Goal: Book appointment/travel/reservation

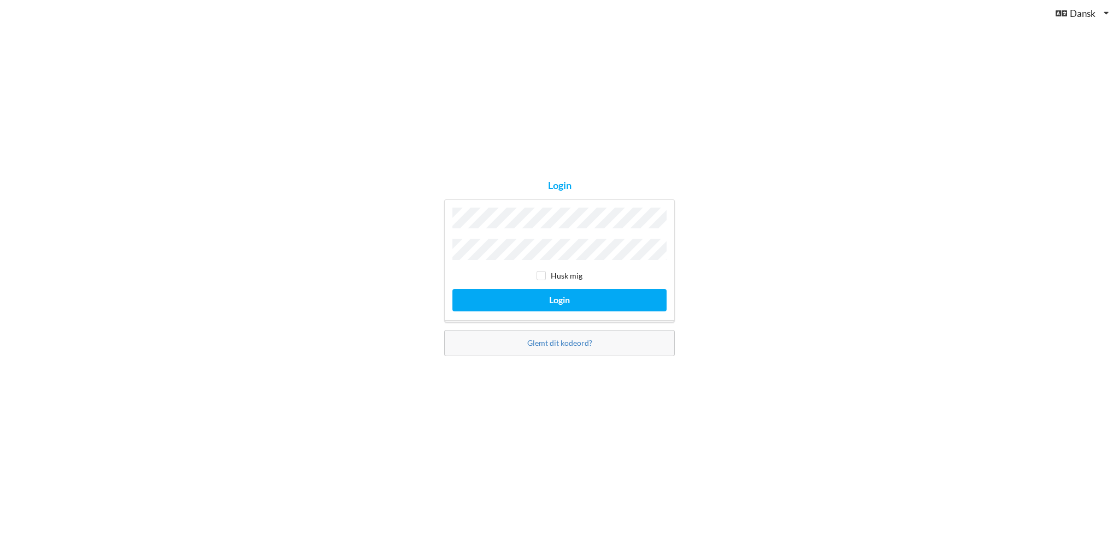
click at [453, 289] on button "Login" at bounding box center [560, 300] width 214 height 22
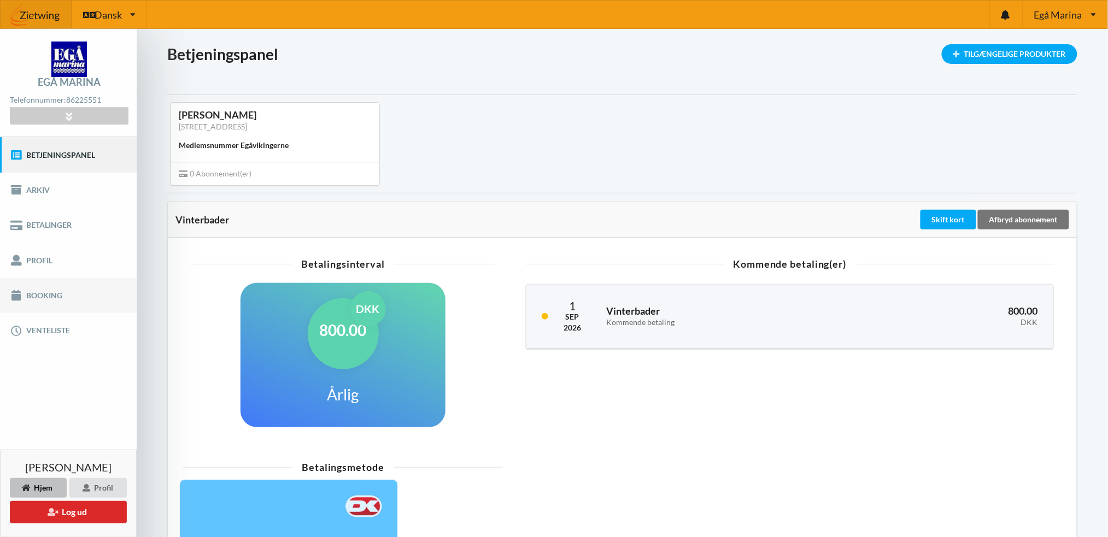
click at [39, 291] on link "Booking" at bounding box center [68, 295] width 137 height 35
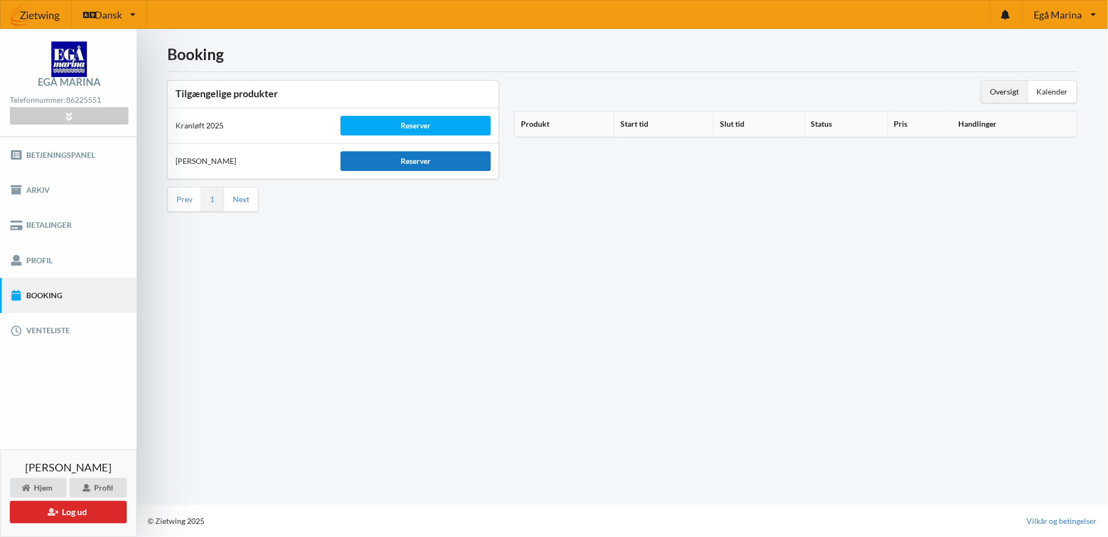
click at [415, 157] on div "Reserver" at bounding box center [416, 161] width 150 height 20
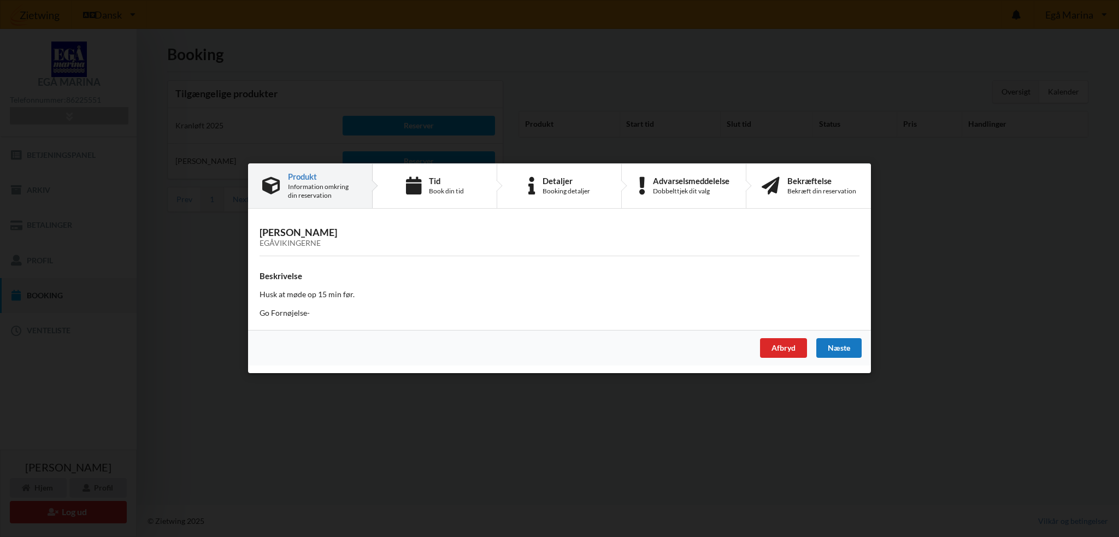
click at [836, 348] on div "Næste" at bounding box center [839, 349] width 45 height 20
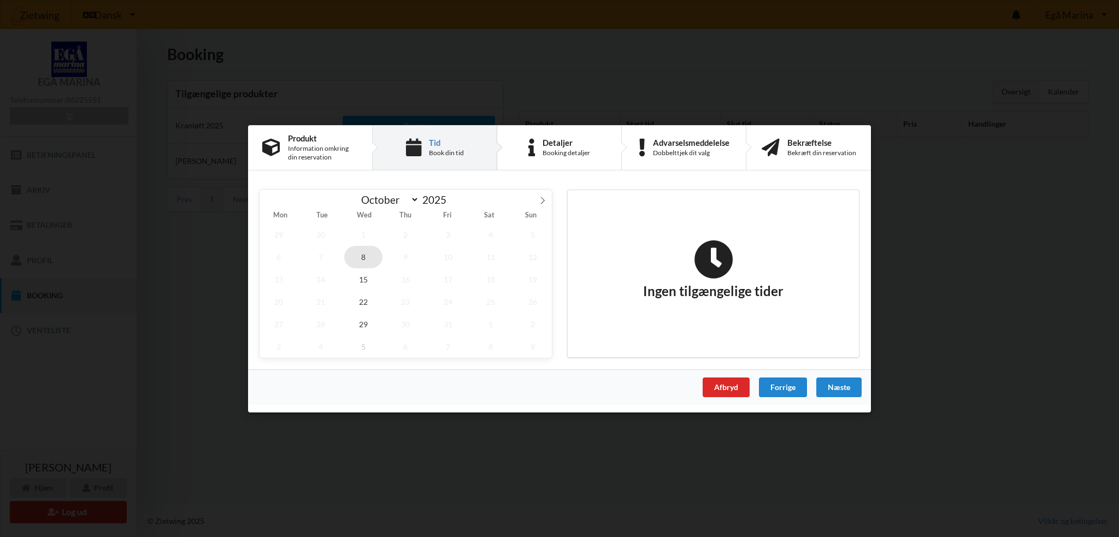
click at [368, 255] on span "8" at bounding box center [363, 256] width 38 height 22
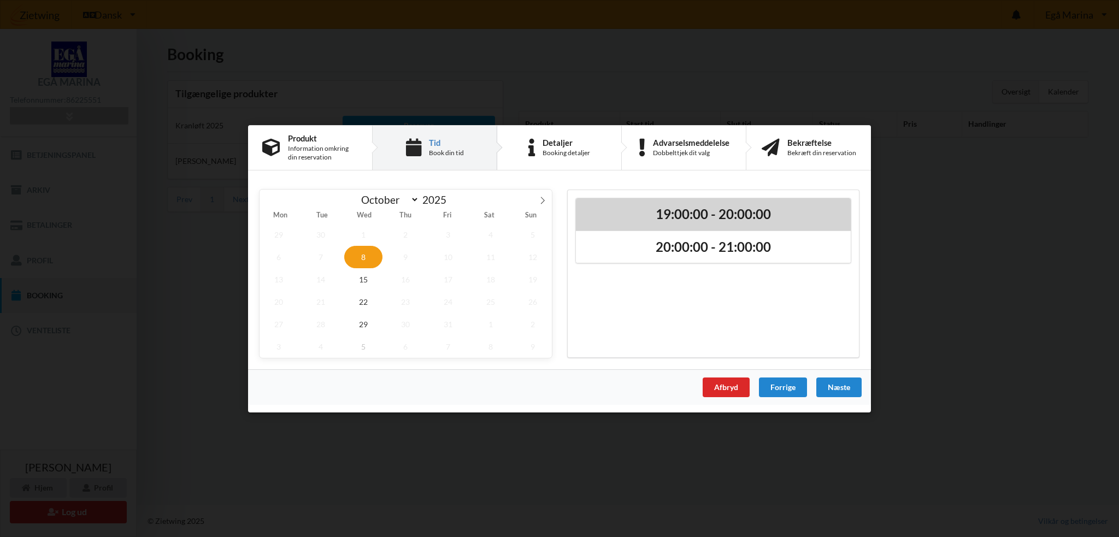
click at [715, 215] on h2 "19:00:00 - 20:00:00" at bounding box center [714, 214] width 260 height 17
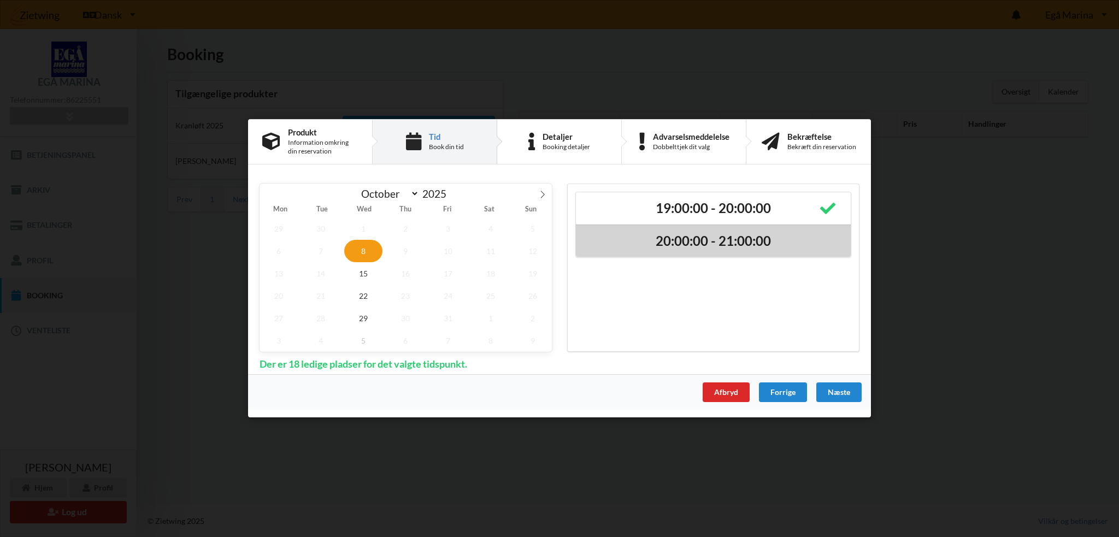
click at [694, 233] on h2 "20:00:00 - 21:00:00" at bounding box center [714, 241] width 260 height 17
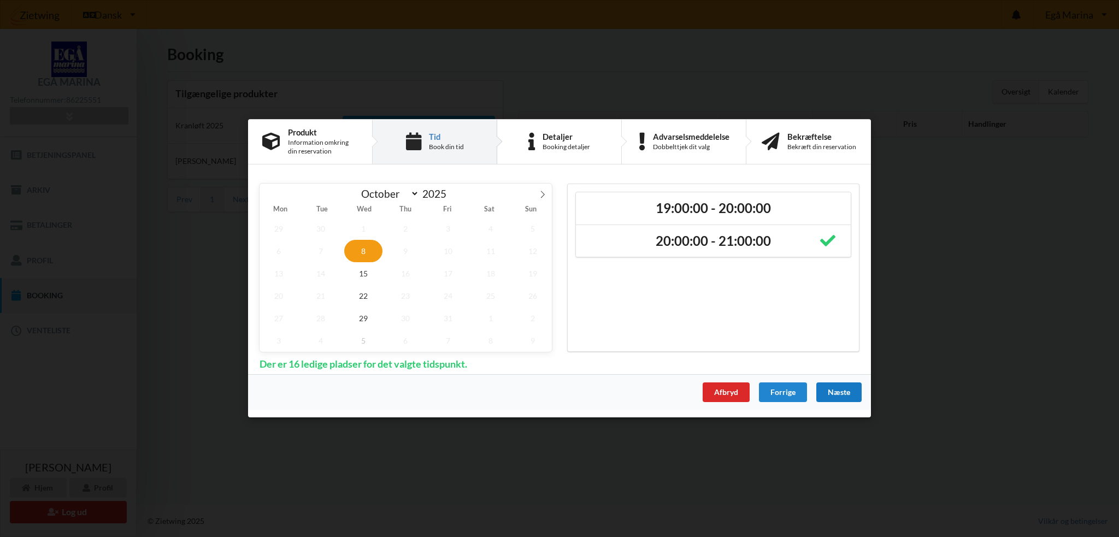
click at [833, 389] on div "Næste" at bounding box center [839, 393] width 45 height 20
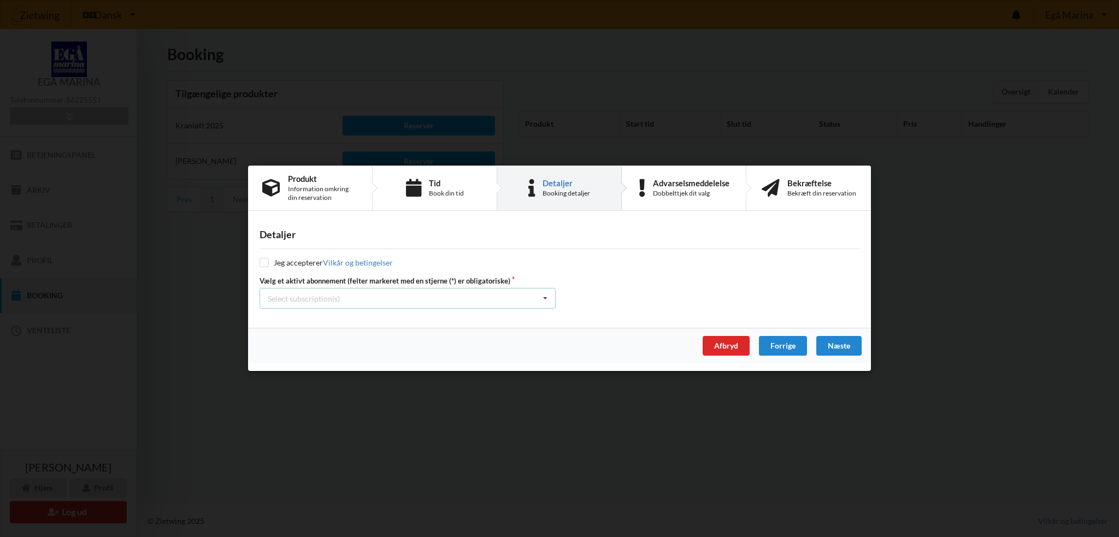
click at [539, 297] on icon at bounding box center [545, 299] width 16 height 20
click at [468, 316] on div "* Vinterbader" at bounding box center [407, 319] width 295 height 20
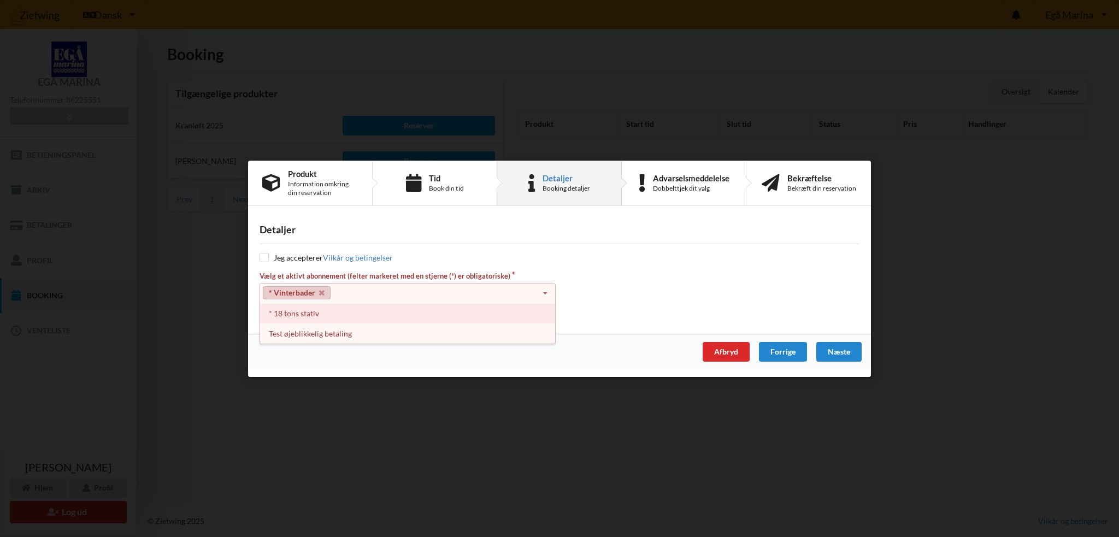
click at [451, 316] on div "* 18 tons stativ" at bounding box center [407, 313] width 295 height 20
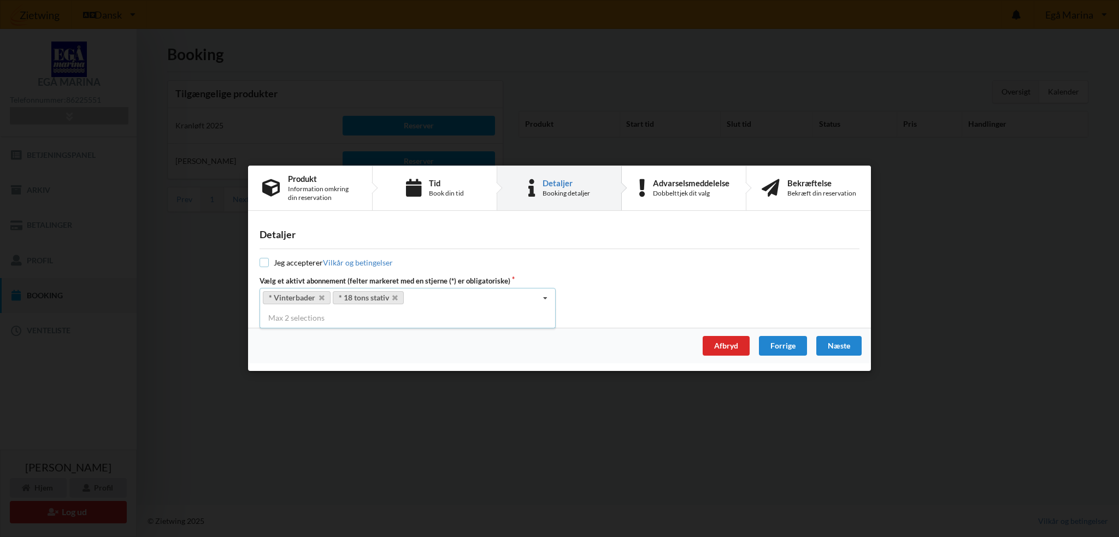
click at [265, 262] on input "checkbox" at bounding box center [264, 263] width 9 height 9
checkbox input "true"
click at [842, 340] on div "Næste" at bounding box center [839, 347] width 45 height 20
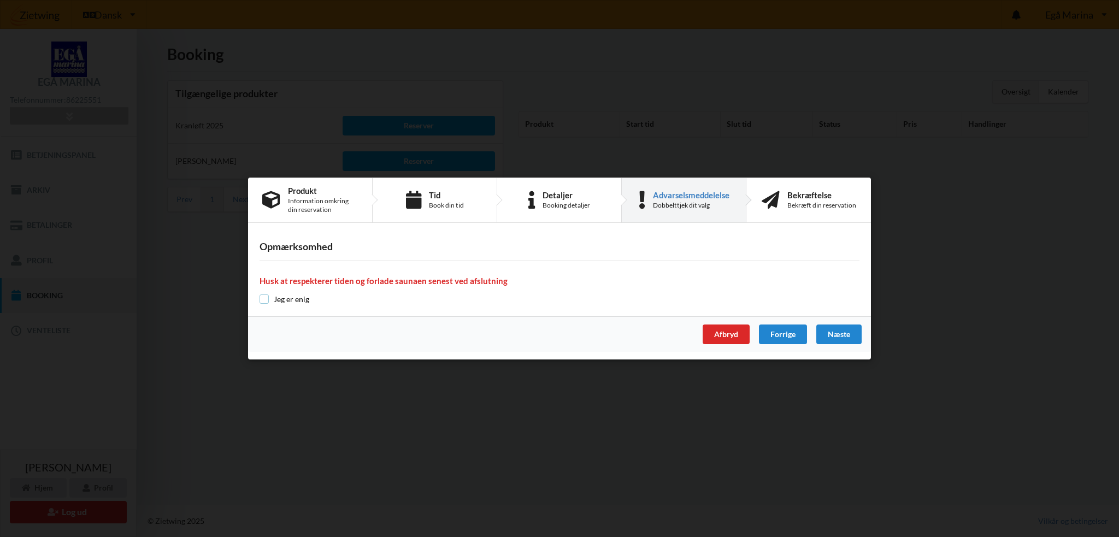
click at [263, 301] on input "checkbox" at bounding box center [264, 299] width 9 height 9
checkbox input "true"
click at [841, 327] on div "Næste" at bounding box center [839, 335] width 45 height 20
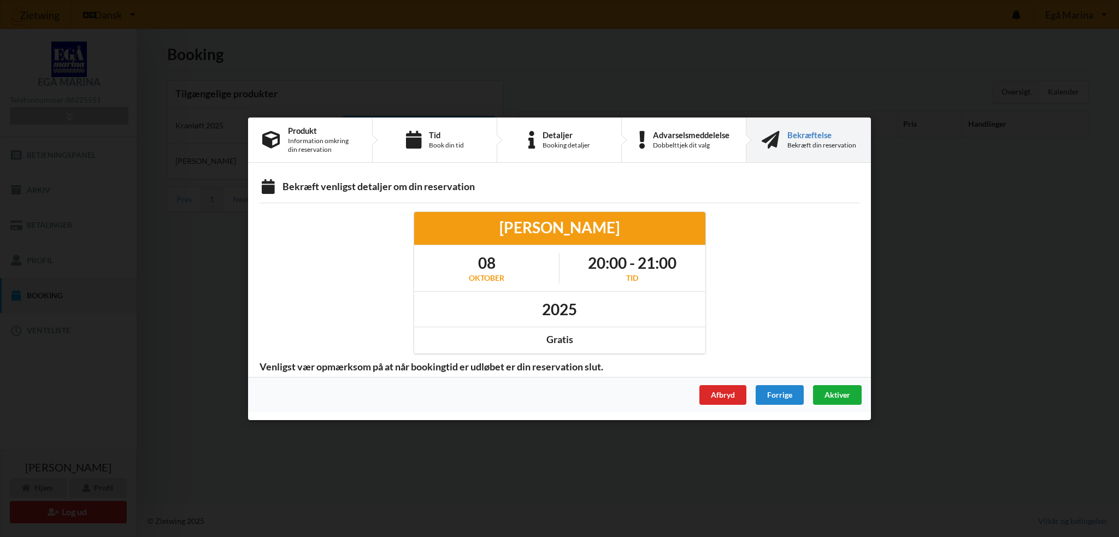
click at [845, 392] on span "Aktiver" at bounding box center [838, 394] width 26 height 9
click at [723, 386] on div "Afbryd" at bounding box center [723, 395] width 47 height 20
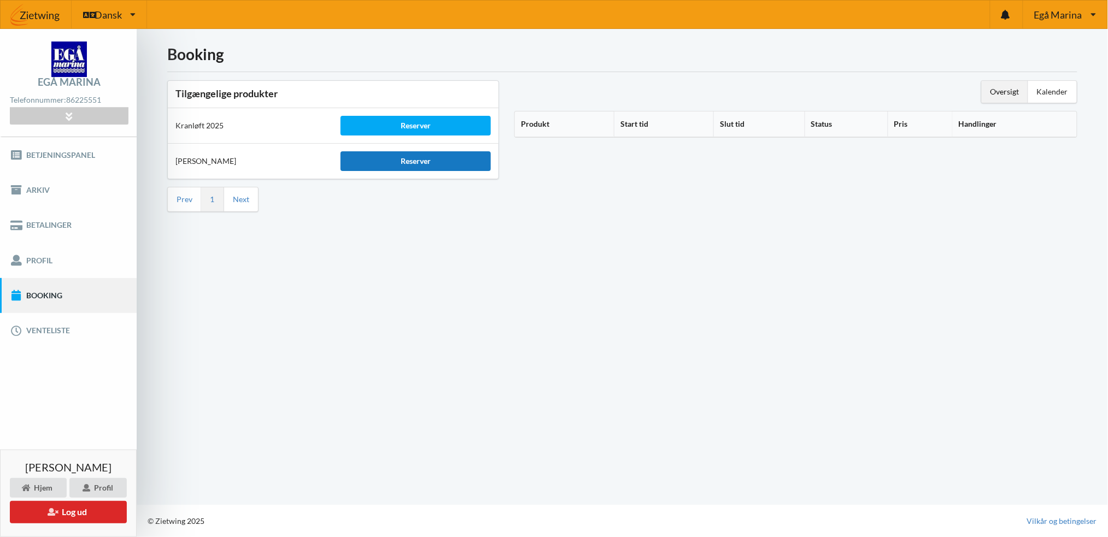
click at [423, 162] on div "Reserver" at bounding box center [416, 161] width 150 height 20
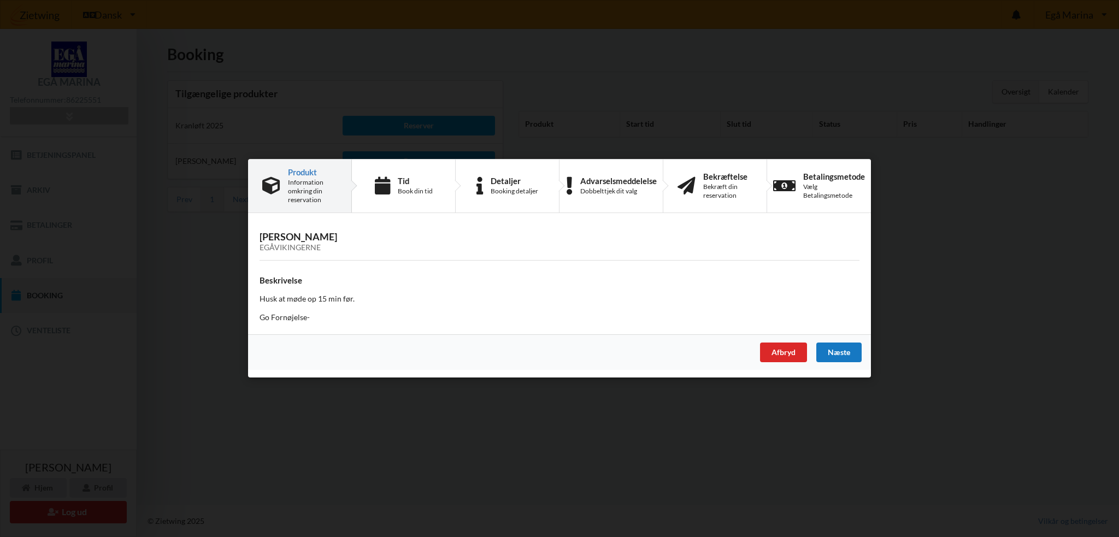
click at [847, 355] on div "Næste" at bounding box center [839, 353] width 45 height 20
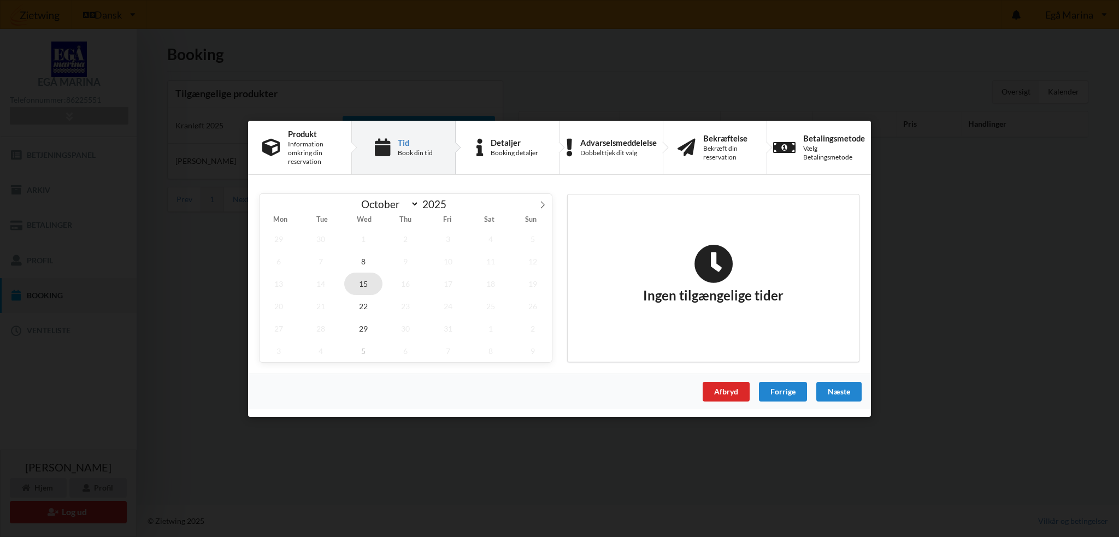
click at [371, 282] on span "15" at bounding box center [363, 283] width 38 height 22
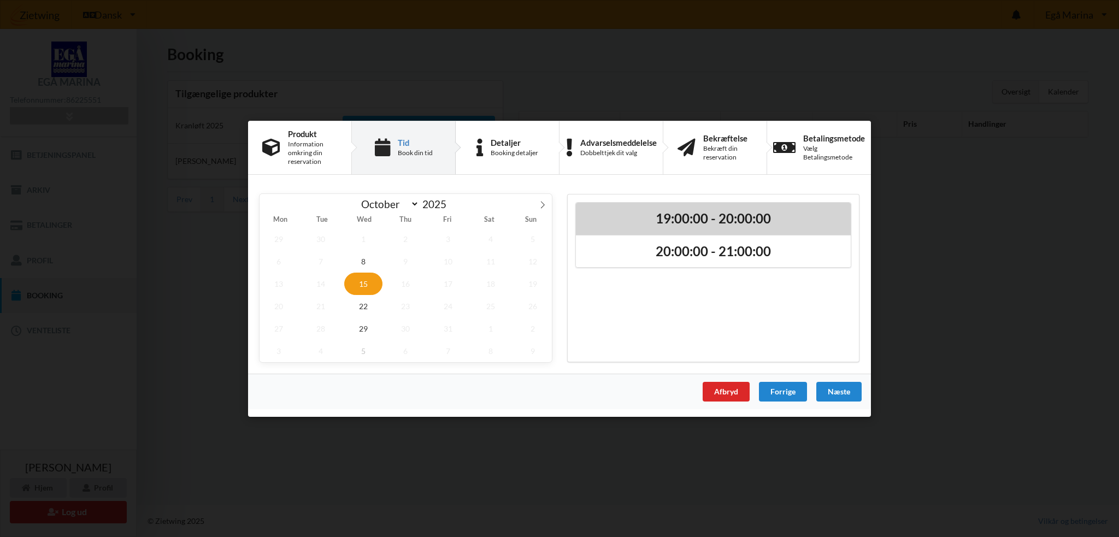
click at [631, 210] on h2 "19:00:00 - 20:00:00" at bounding box center [714, 218] width 260 height 17
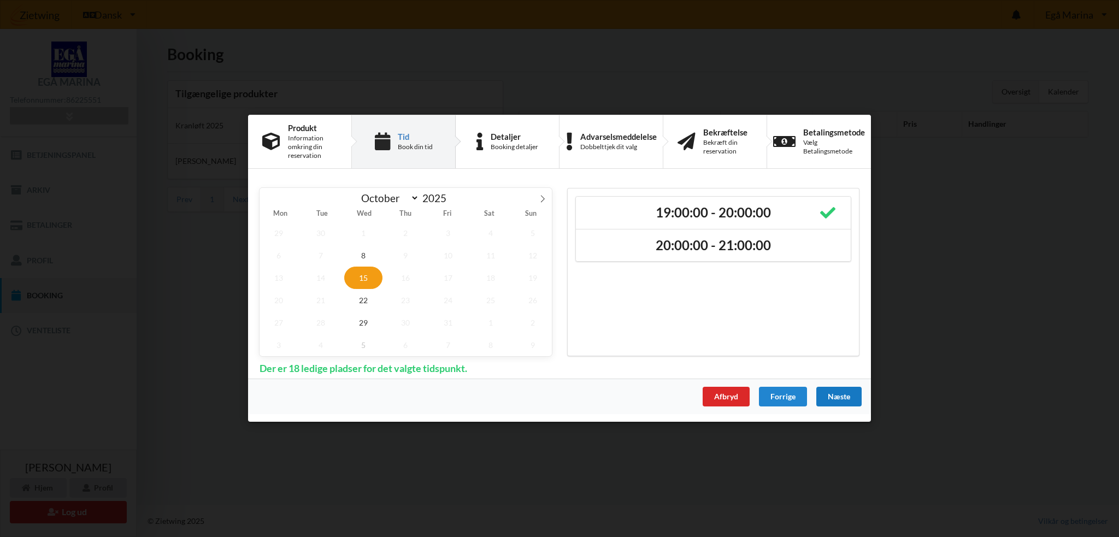
click at [842, 395] on div "Næste" at bounding box center [839, 398] width 45 height 20
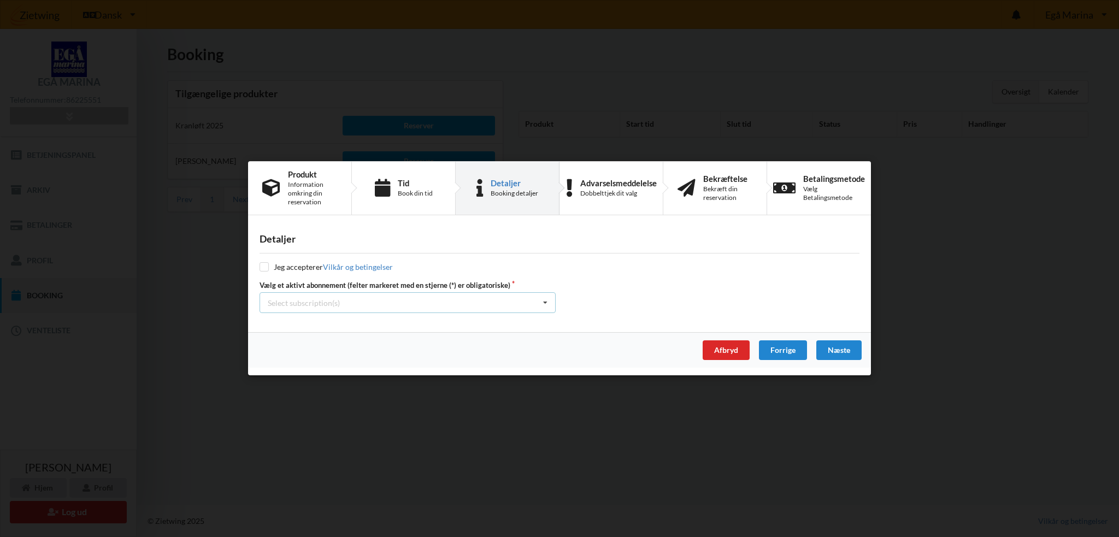
click at [411, 303] on div "Select subscription(s) * Vinterbader * 18 tons stativ Test øjeblikkelig betaling" at bounding box center [408, 303] width 296 height 21
click at [374, 322] on div "* Vinterbader" at bounding box center [407, 323] width 295 height 20
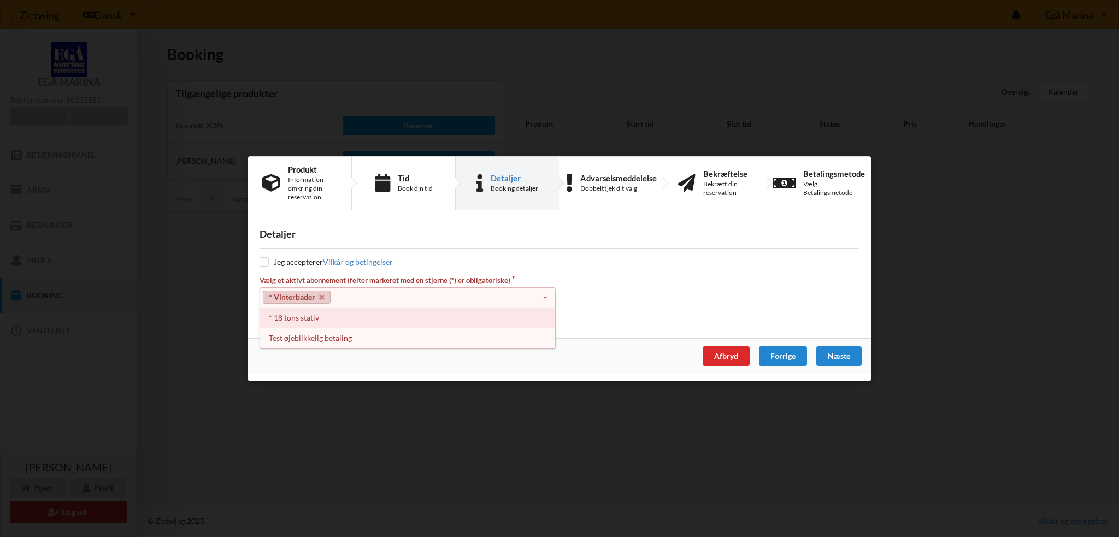
click at [368, 323] on div "* 18 tons stativ" at bounding box center [407, 318] width 295 height 20
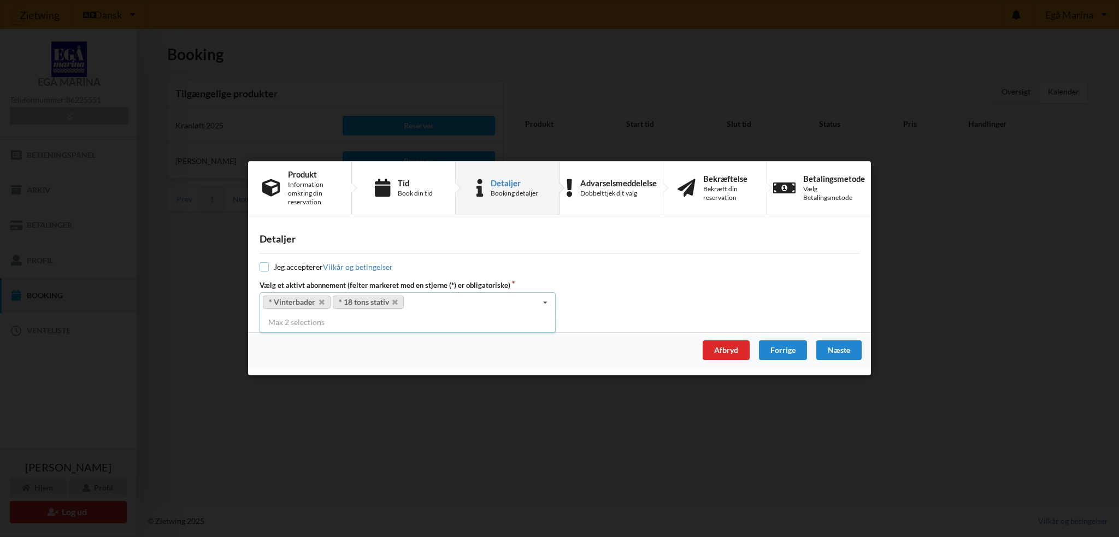
click at [265, 268] on input "checkbox" at bounding box center [264, 267] width 9 height 9
checkbox input "true"
click at [846, 349] on div "Næste" at bounding box center [839, 351] width 45 height 20
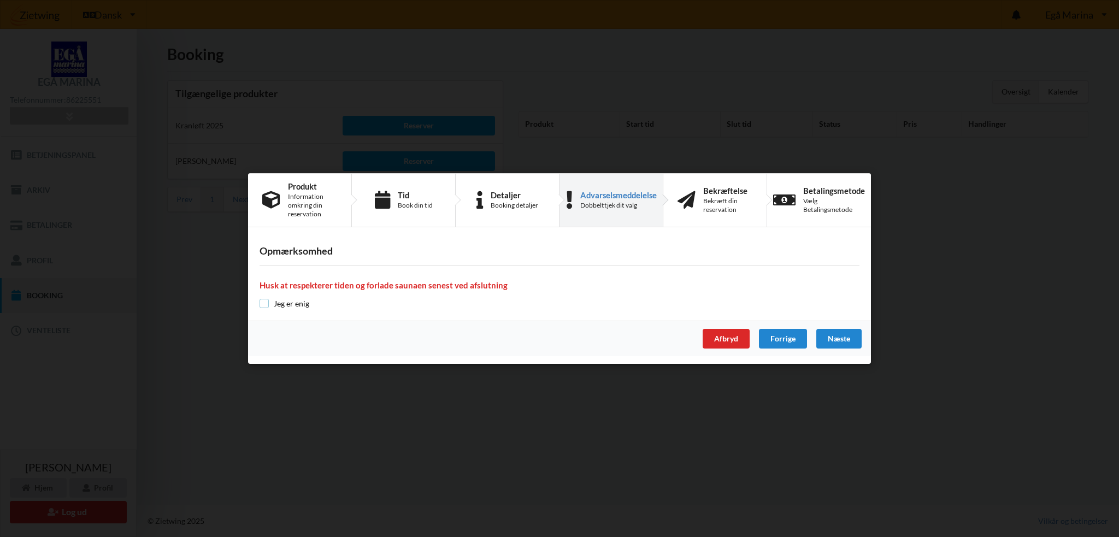
click at [263, 301] on input "checkbox" at bounding box center [264, 303] width 9 height 9
checkbox input "true"
click at [844, 334] on div "Næste" at bounding box center [839, 339] width 45 height 20
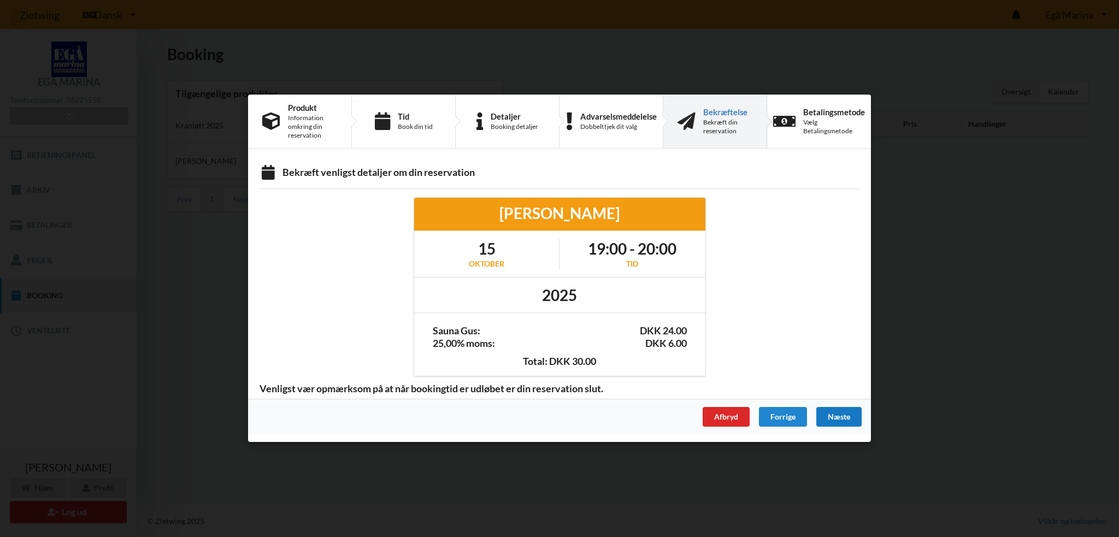
click at [843, 415] on div "Næste" at bounding box center [839, 418] width 45 height 20
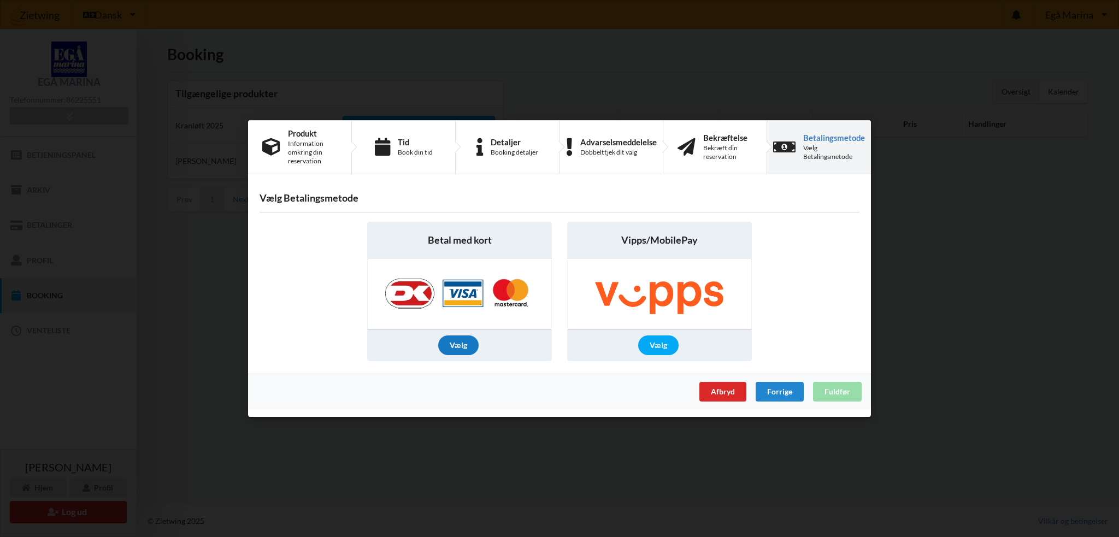
click at [461, 344] on div "Vælg" at bounding box center [458, 346] width 40 height 20
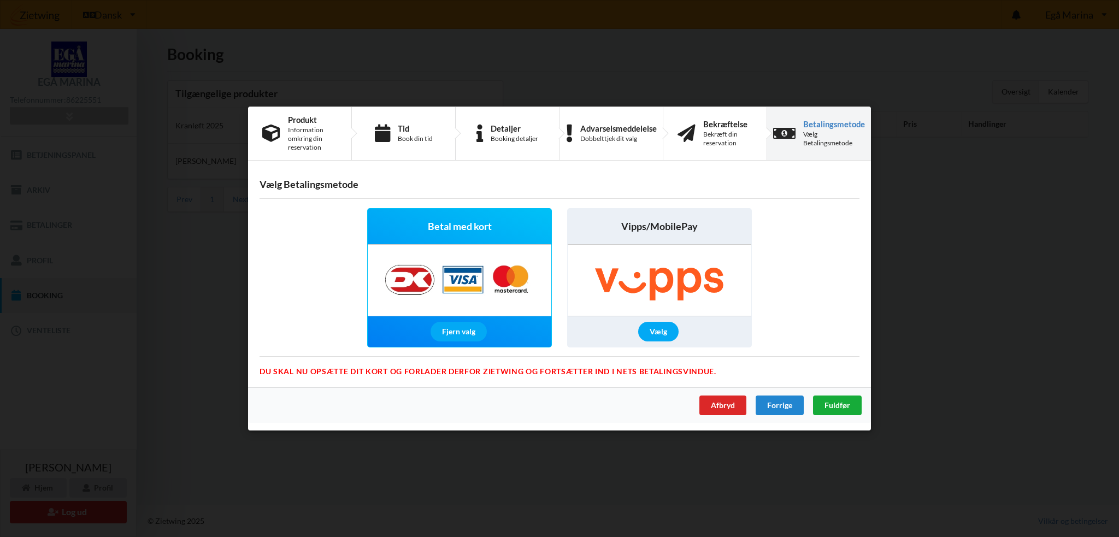
click at [847, 406] on span "Fuldfør" at bounding box center [838, 405] width 26 height 9
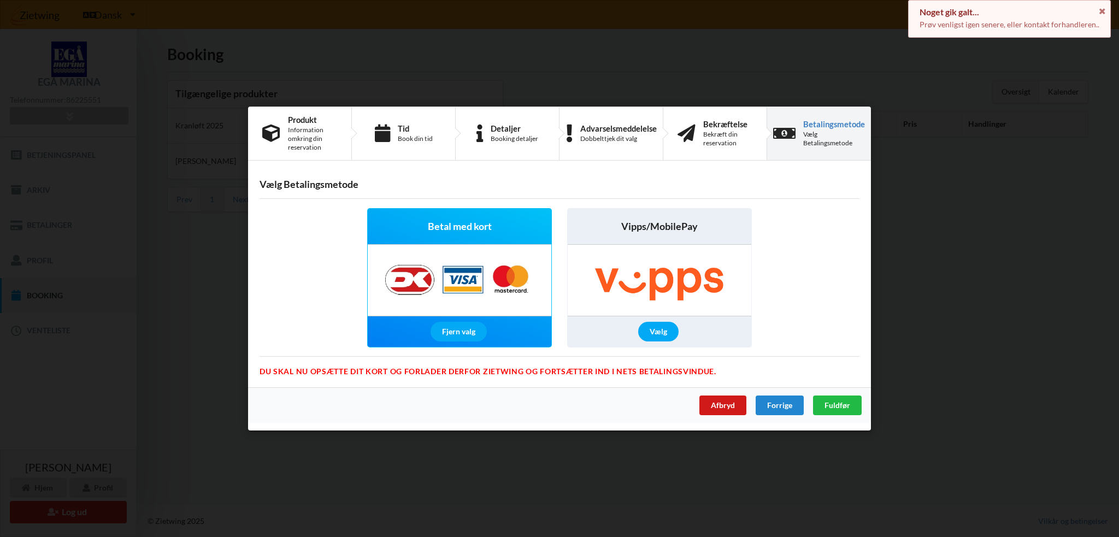
click at [728, 408] on div "Afbryd" at bounding box center [723, 406] width 47 height 20
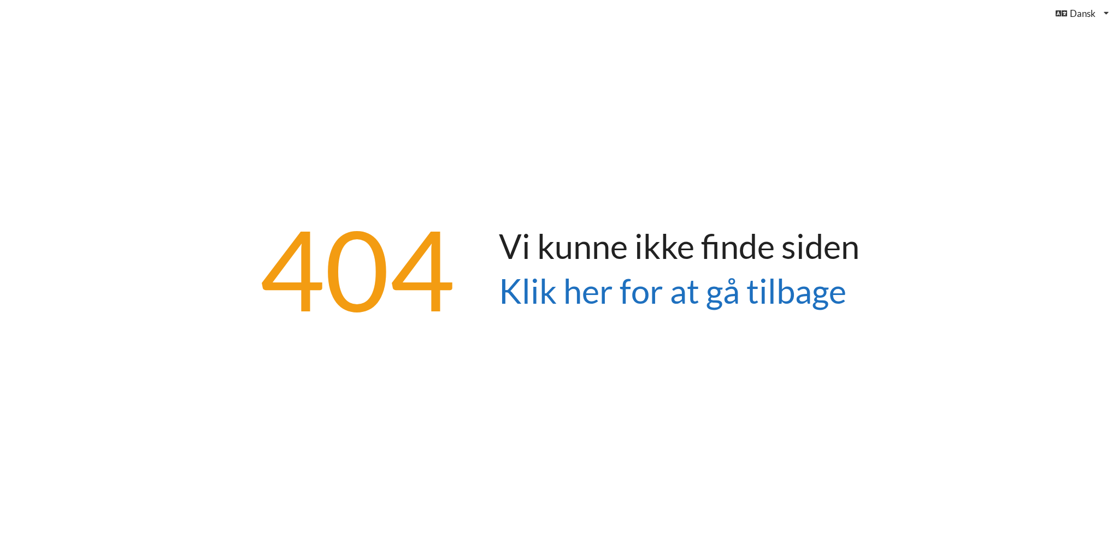
click at [588, 289] on link "Klik her for at gå tilbage" at bounding box center [673, 291] width 348 height 40
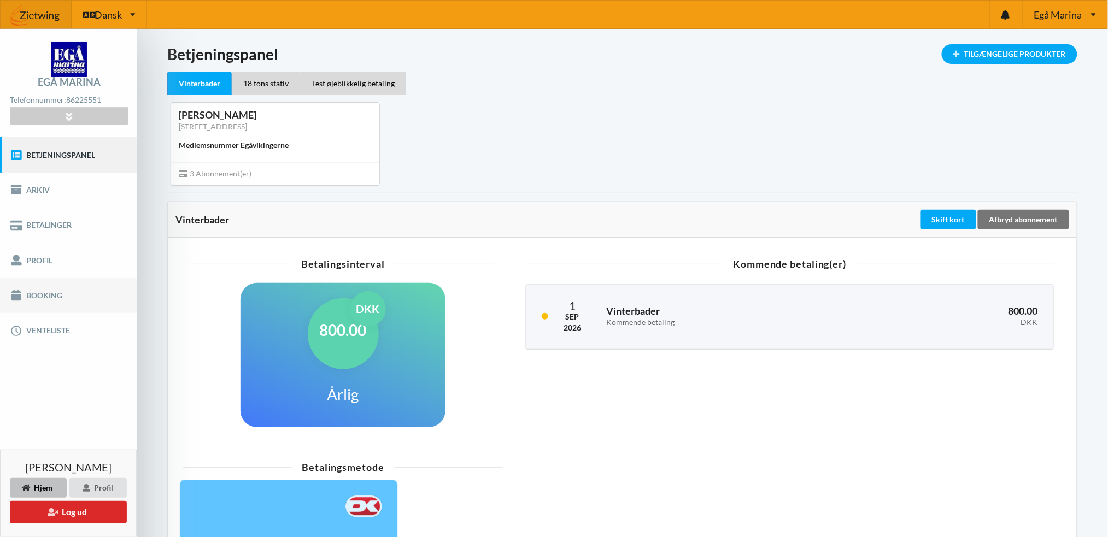
click at [40, 296] on link "Booking" at bounding box center [68, 295] width 137 height 35
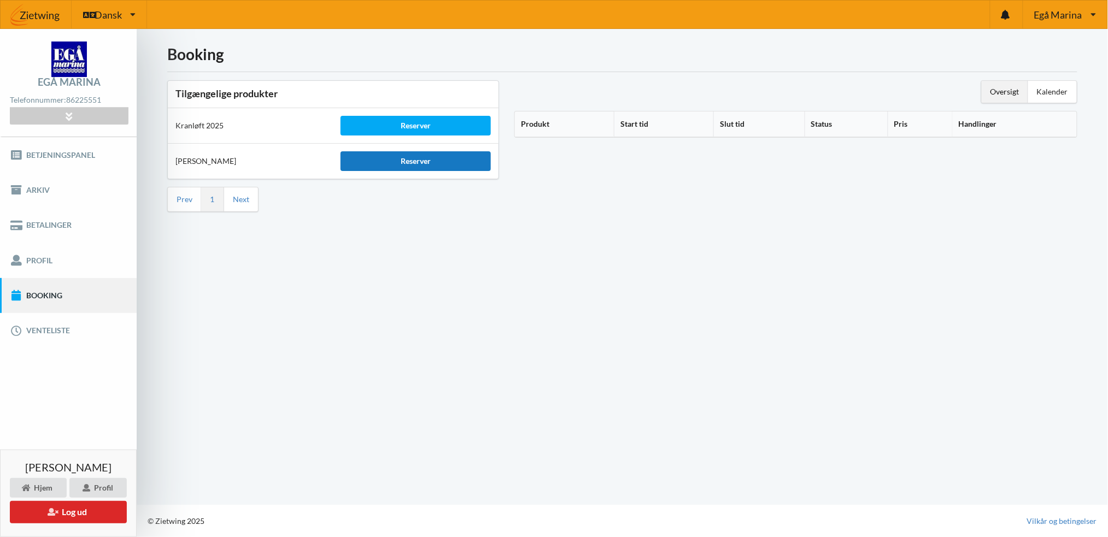
click at [421, 162] on div "Reserver" at bounding box center [416, 161] width 150 height 20
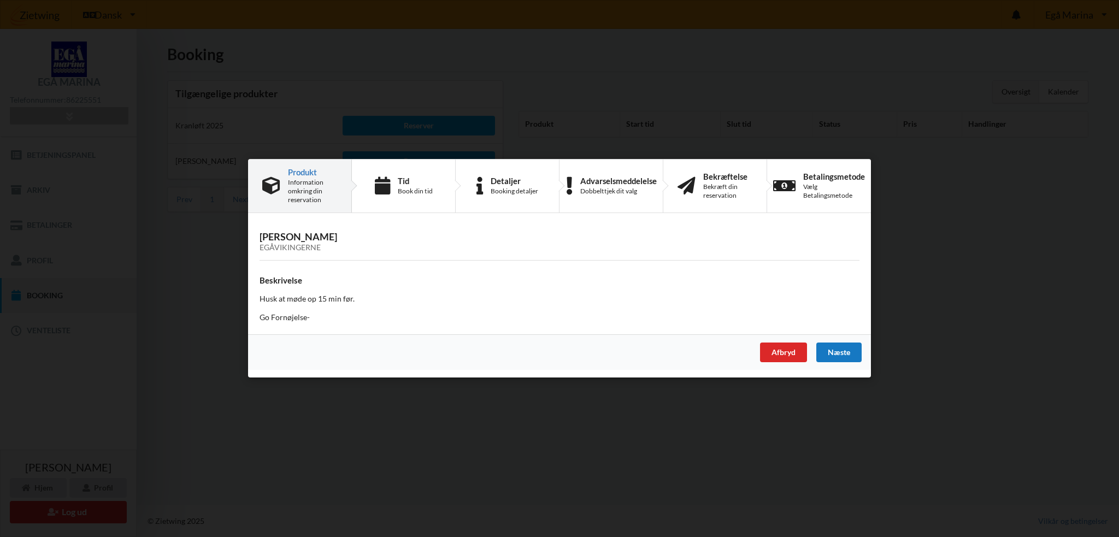
click at [835, 354] on div "Næste" at bounding box center [839, 353] width 45 height 20
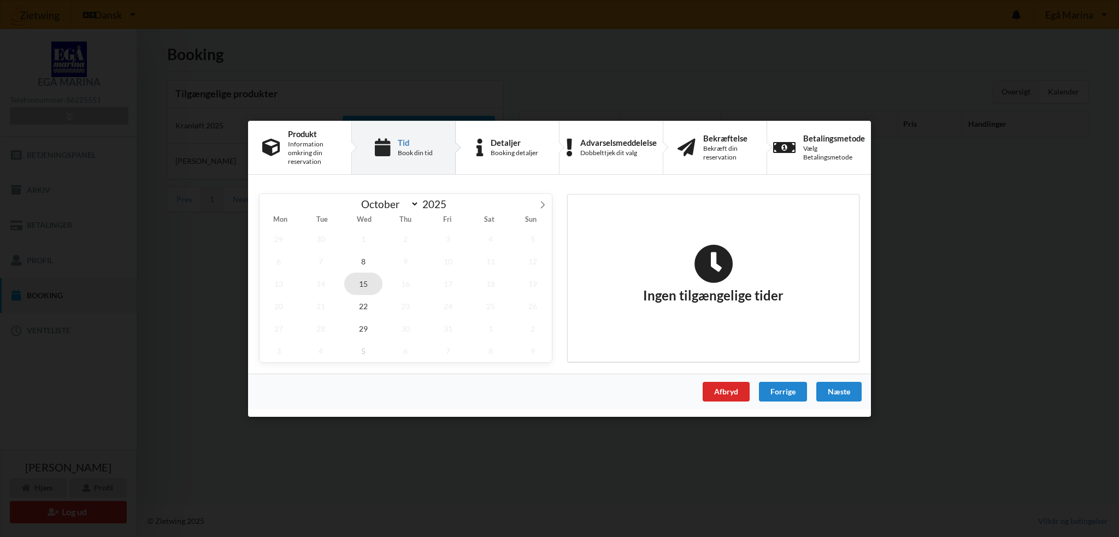
click at [360, 282] on span "15" at bounding box center [363, 283] width 38 height 22
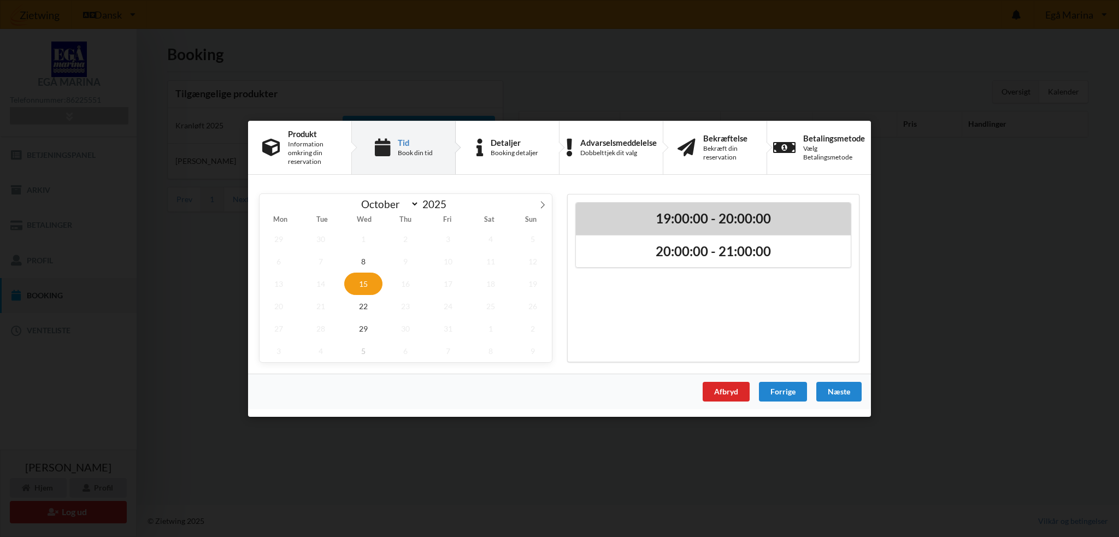
click at [733, 218] on h2 "19:00:00 - 20:00:00" at bounding box center [714, 218] width 260 height 17
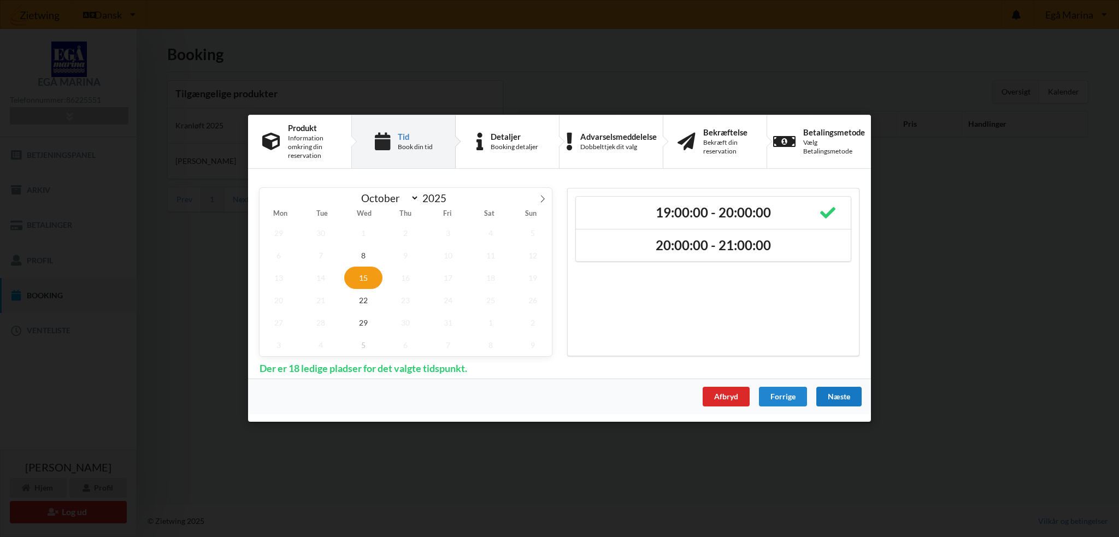
click at [843, 397] on div "Næste" at bounding box center [839, 398] width 45 height 20
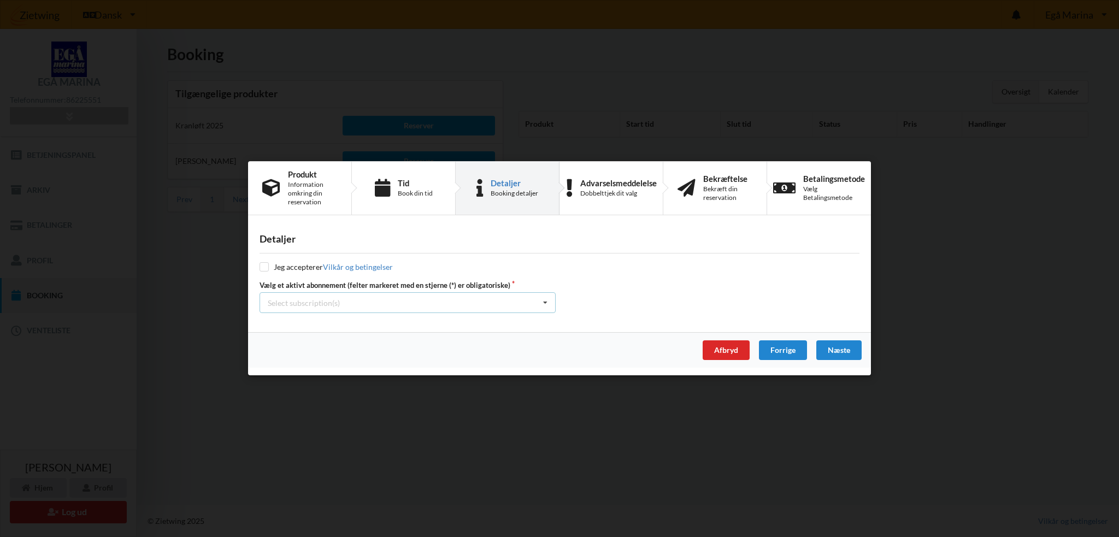
click at [423, 304] on div "Select subscription(s) * Vinterbader * 18 tons stativ Test øjeblikkelig betaling" at bounding box center [408, 303] width 296 height 21
click at [352, 325] on div "* Vinterbader" at bounding box center [407, 323] width 295 height 20
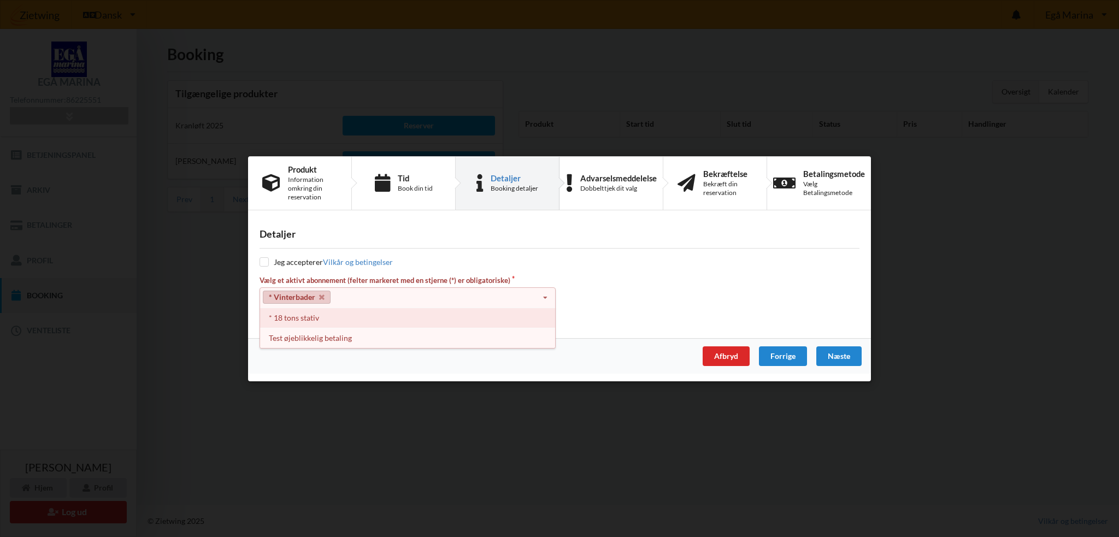
click at [334, 325] on div "* 18 tons stativ" at bounding box center [407, 318] width 295 height 20
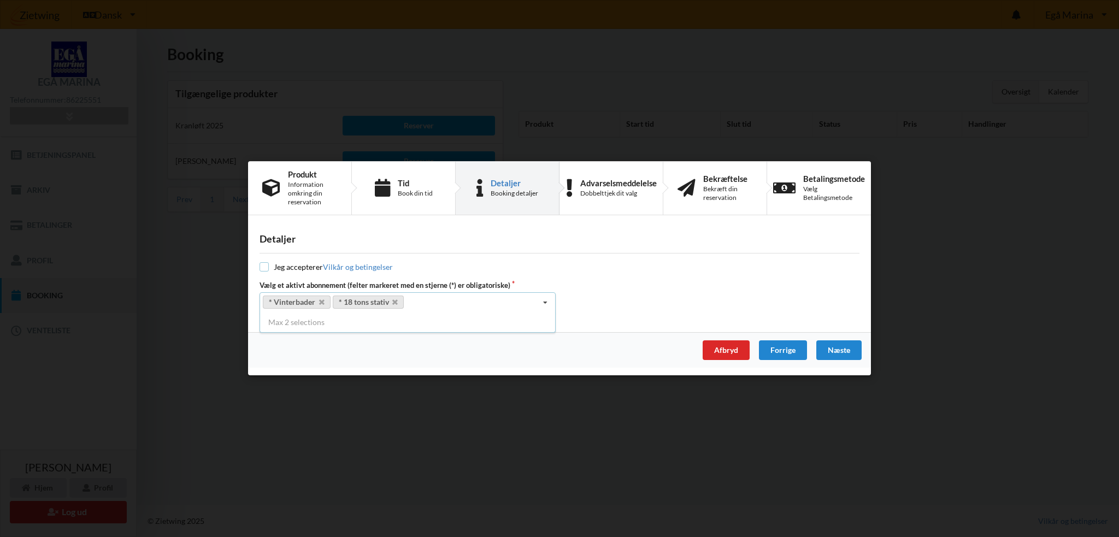
click at [266, 267] on input "checkbox" at bounding box center [264, 267] width 9 height 9
checkbox input "true"
click at [841, 349] on div "Næste" at bounding box center [839, 351] width 45 height 20
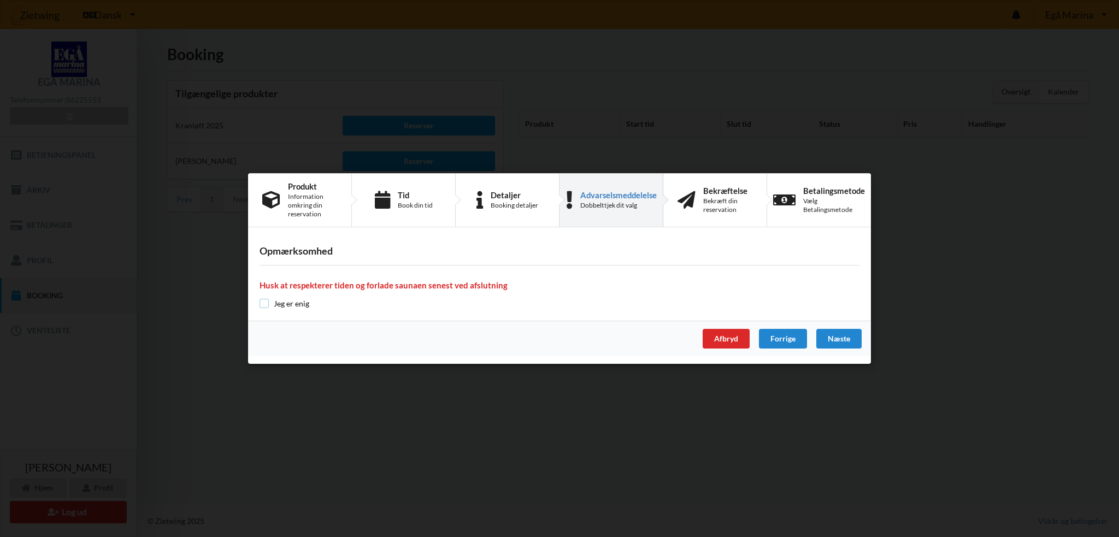
click at [266, 302] on input "checkbox" at bounding box center [264, 303] width 9 height 9
checkbox input "true"
click at [832, 339] on div "Næste" at bounding box center [839, 339] width 45 height 20
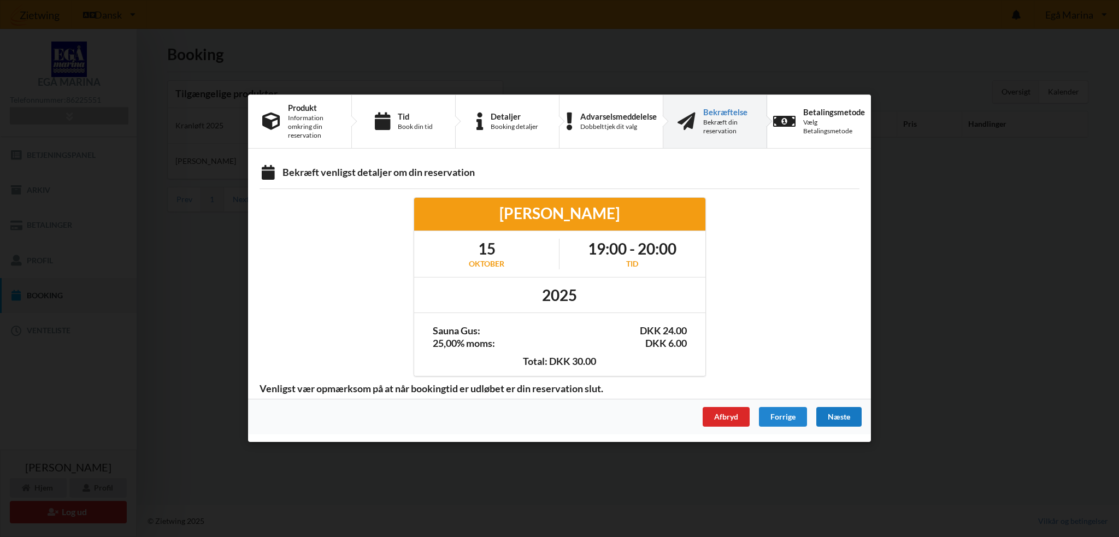
click at [832, 413] on div "Næste" at bounding box center [839, 418] width 45 height 20
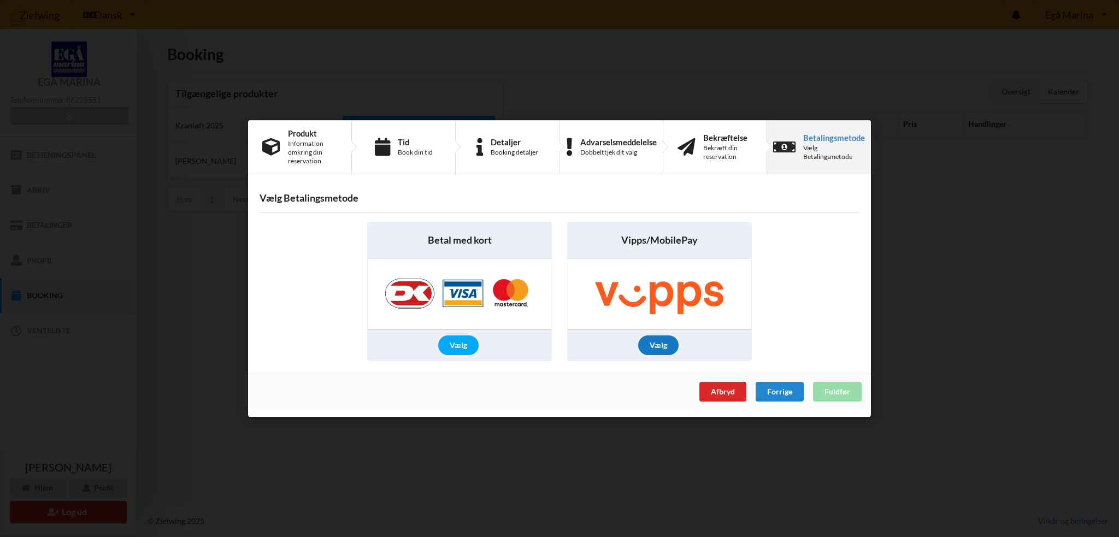
click at [660, 348] on div "Vælg" at bounding box center [658, 346] width 40 height 20
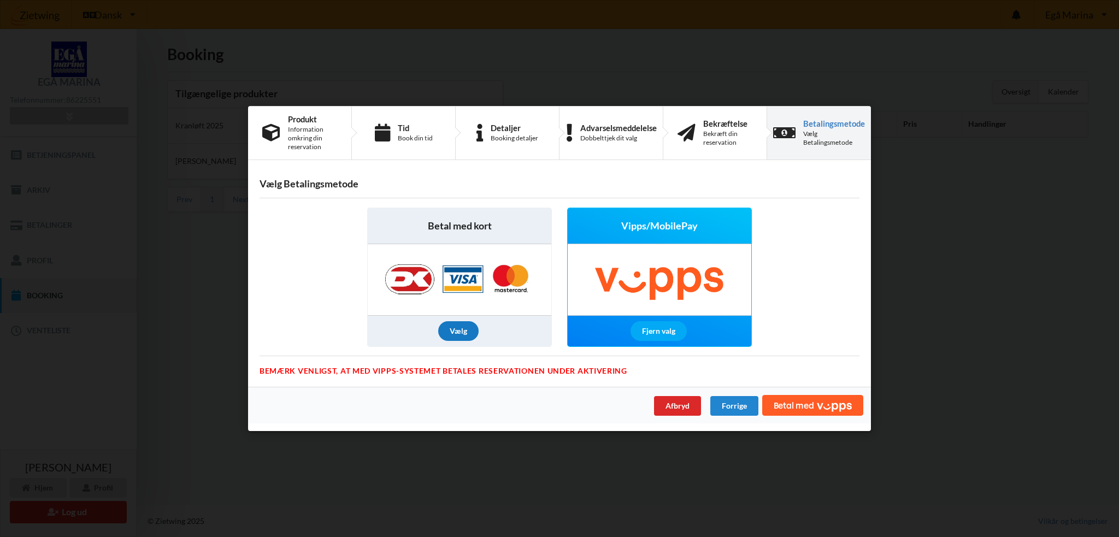
click at [465, 335] on div "Vælg" at bounding box center [458, 331] width 40 height 20
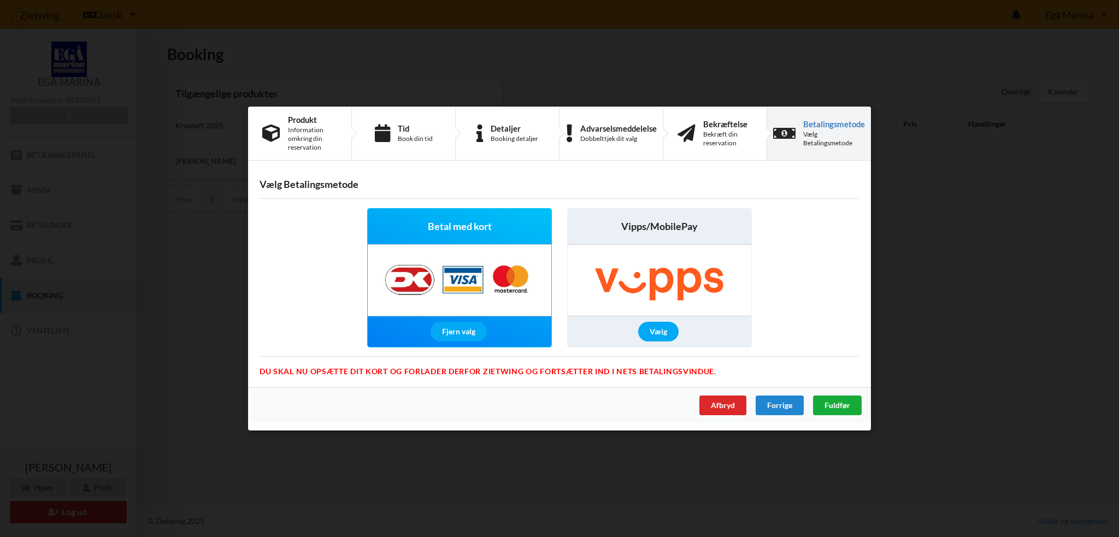
click at [834, 404] on span "Fuldfør" at bounding box center [838, 405] width 26 height 9
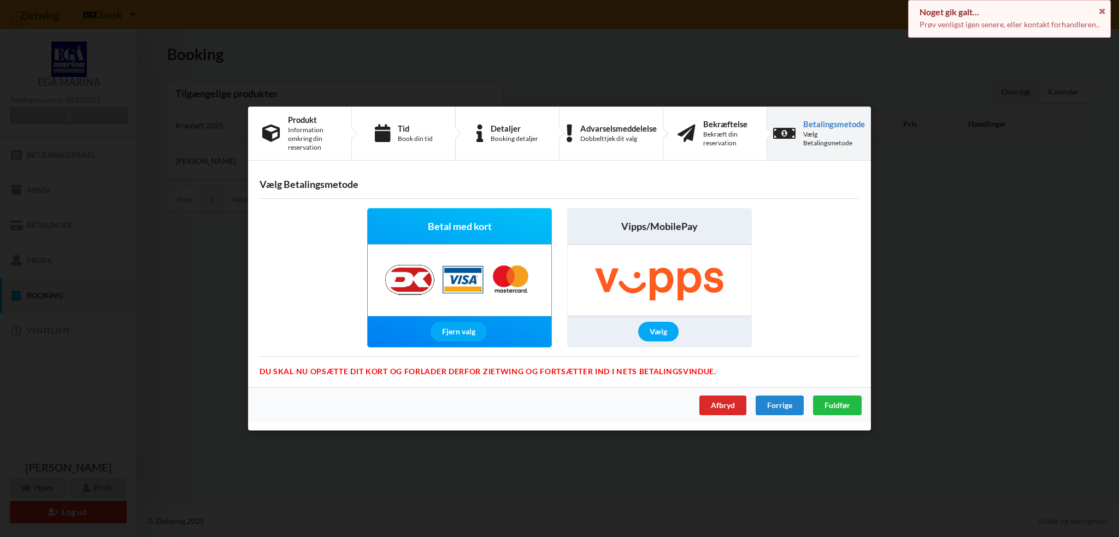
click at [886, 234] on div "Handelsbetingelser Ved at benytte dig af Virksomhedens juridiske navn services …" at bounding box center [559, 268] width 1119 height 537
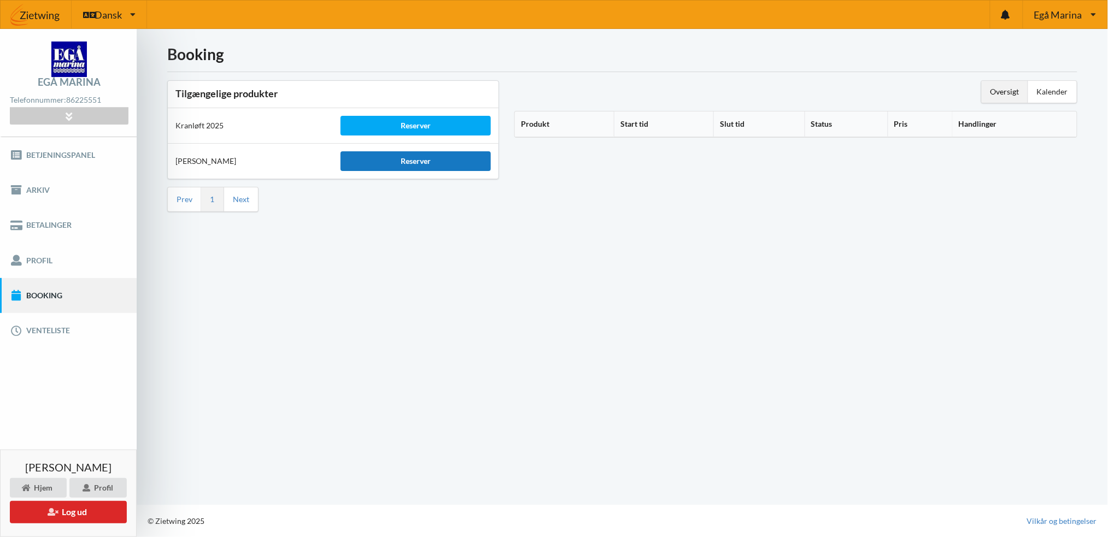
click at [407, 158] on div "Reserver" at bounding box center [416, 161] width 150 height 20
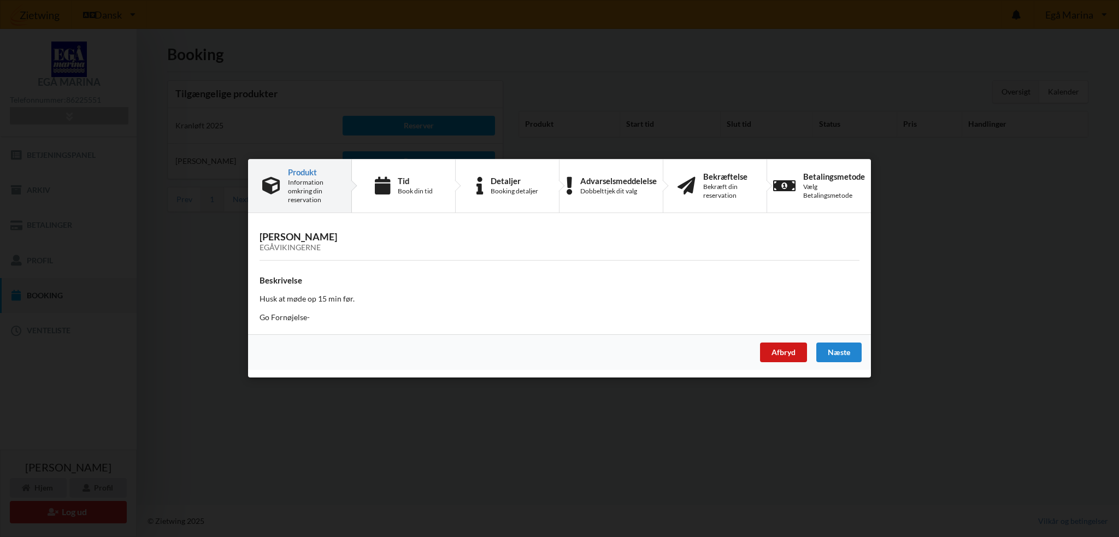
click at [791, 355] on div "Afbryd" at bounding box center [783, 353] width 47 height 20
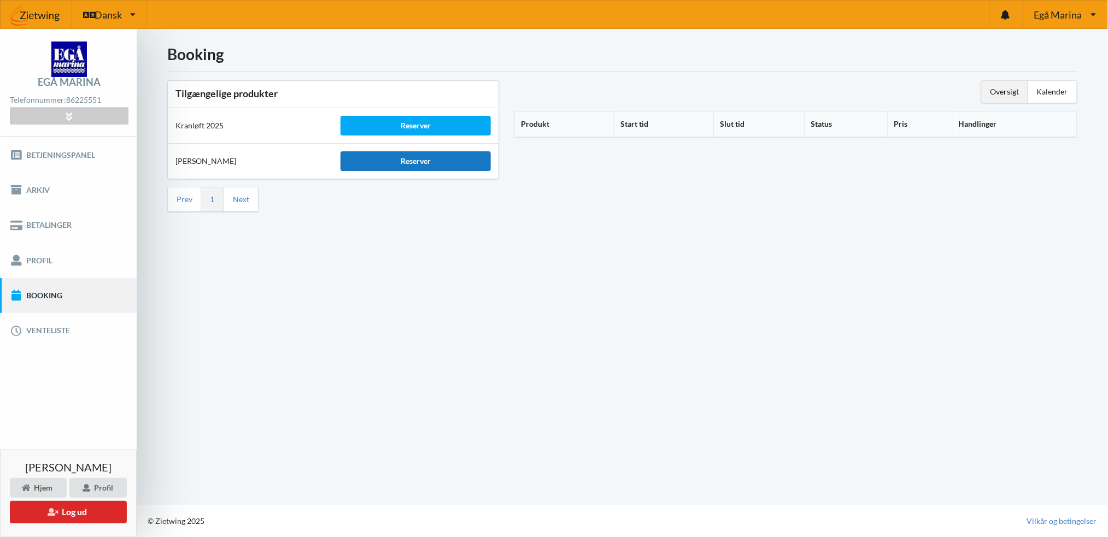
click at [416, 159] on div "Reserver" at bounding box center [416, 161] width 150 height 20
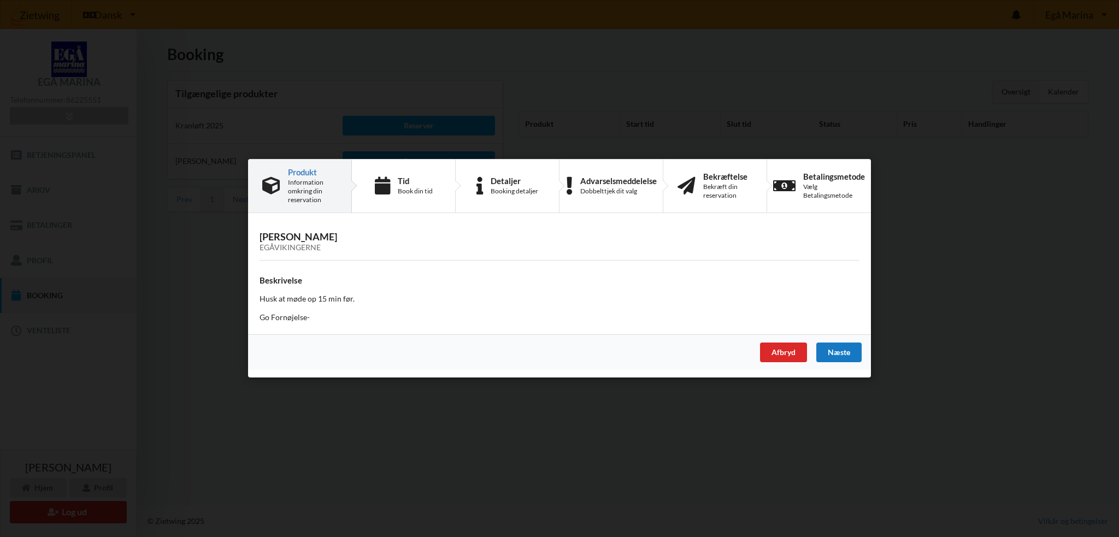
click at [848, 351] on div "Næste" at bounding box center [839, 353] width 45 height 20
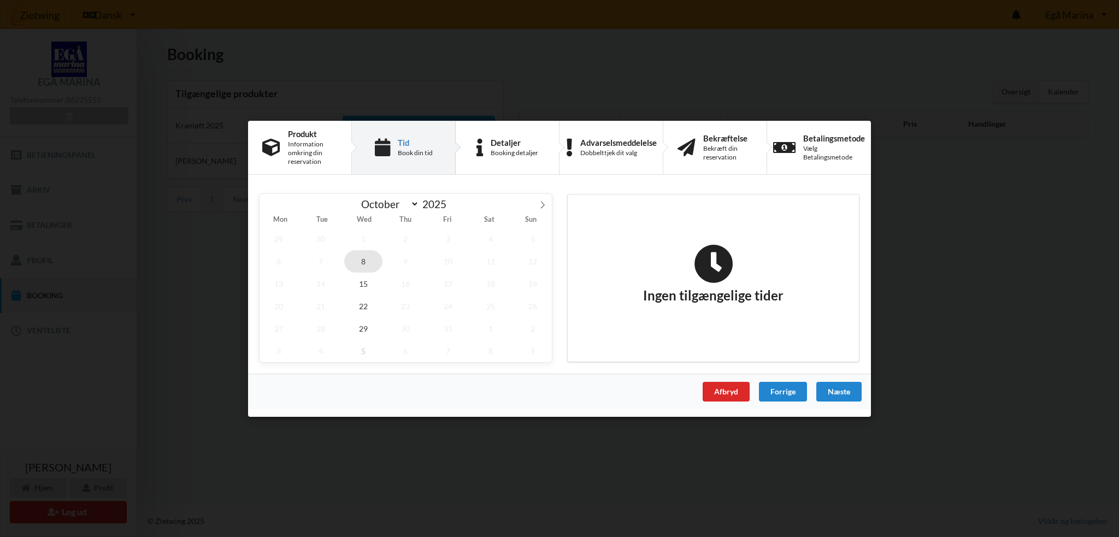
click at [360, 254] on span "8" at bounding box center [363, 261] width 38 height 22
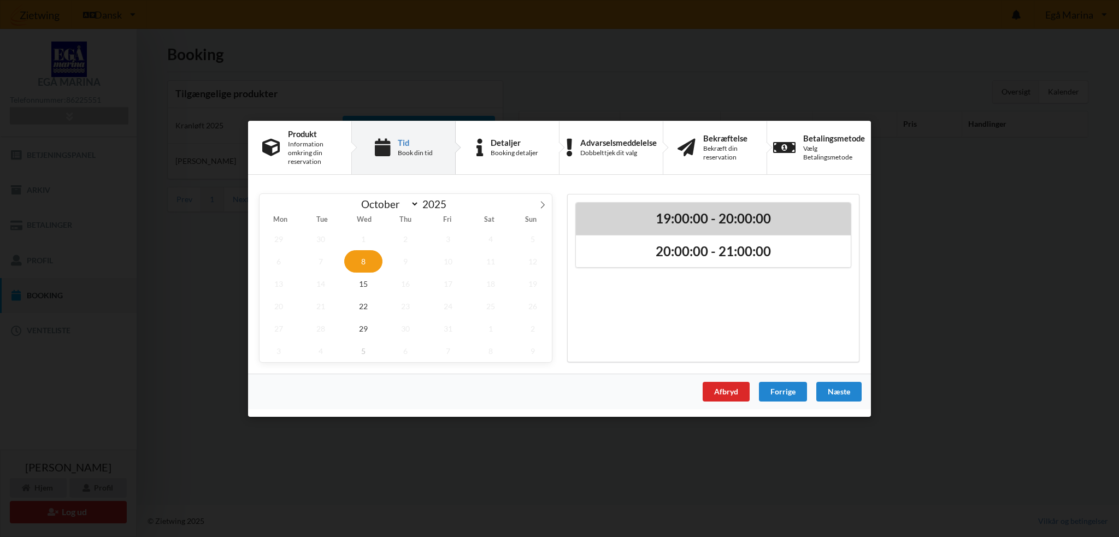
click at [640, 226] on h2 "19:00:00 - 20:00:00" at bounding box center [714, 218] width 260 height 17
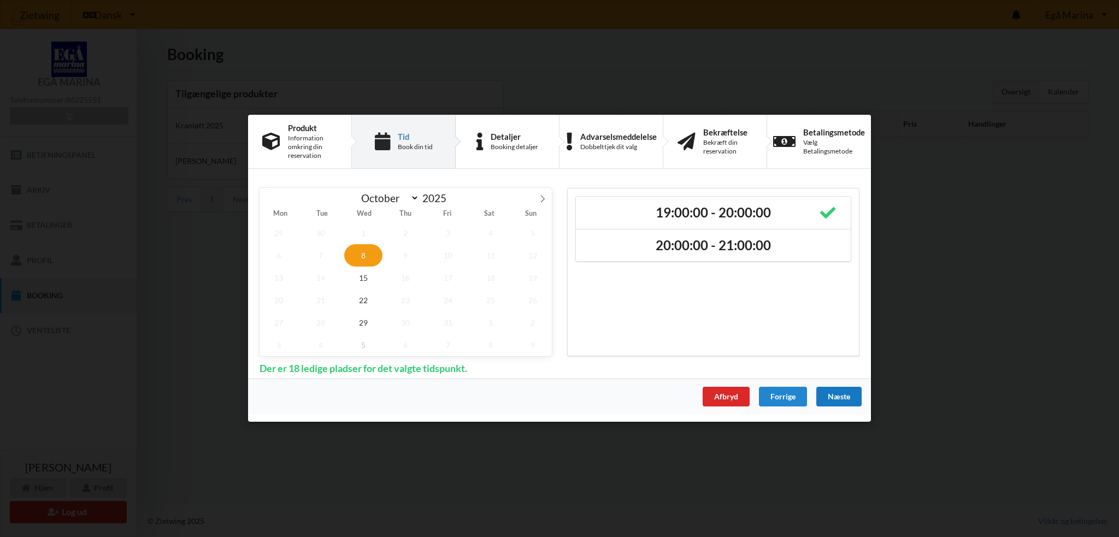
click at [834, 395] on div "Næste" at bounding box center [839, 398] width 45 height 20
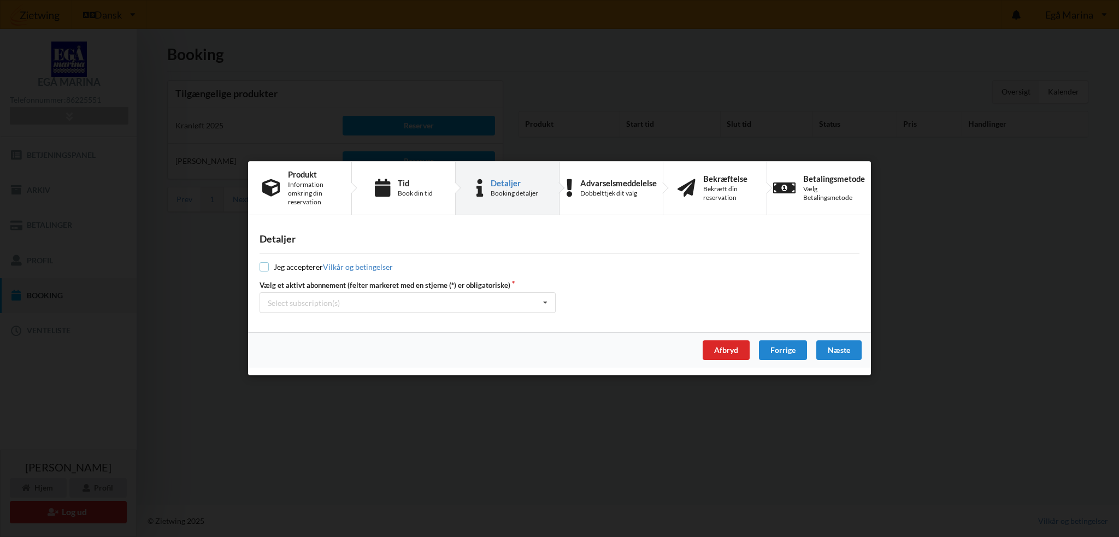
click at [263, 269] on input "checkbox" at bounding box center [264, 267] width 9 height 9
checkbox input "true"
click at [325, 303] on div "Select subscription(s)" at bounding box center [304, 302] width 72 height 9
click at [317, 317] on div "* Vinterbader" at bounding box center [407, 323] width 295 height 20
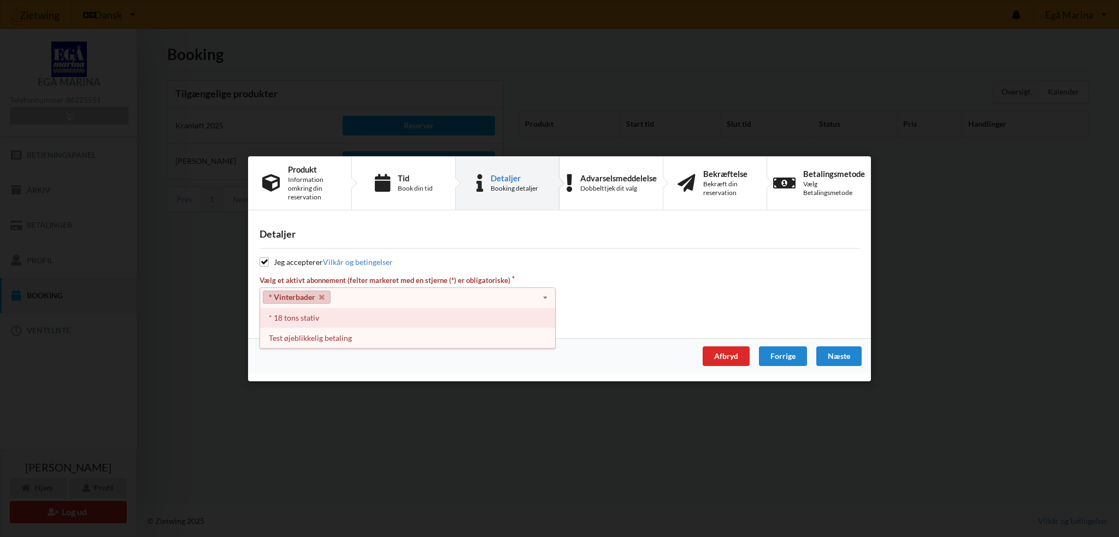
click at [315, 321] on div "* 18 tons stativ" at bounding box center [407, 318] width 295 height 20
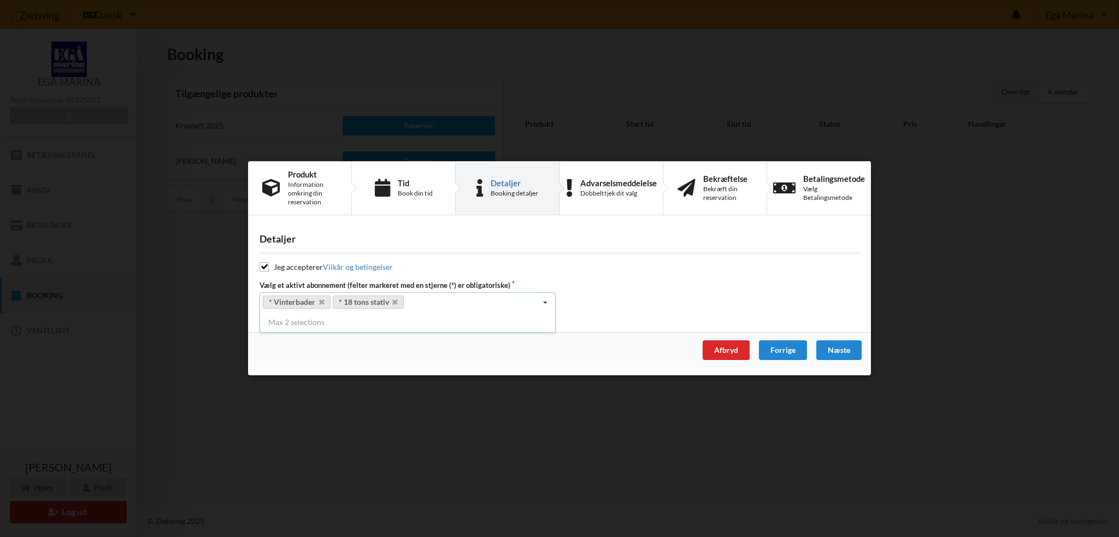
click at [654, 281] on div "Vælg et aktivt abonnement (felter markeret med en stjerne (*) er obligatoriske)…" at bounding box center [560, 296] width 608 height 33
click at [841, 353] on div "Næste" at bounding box center [839, 351] width 45 height 20
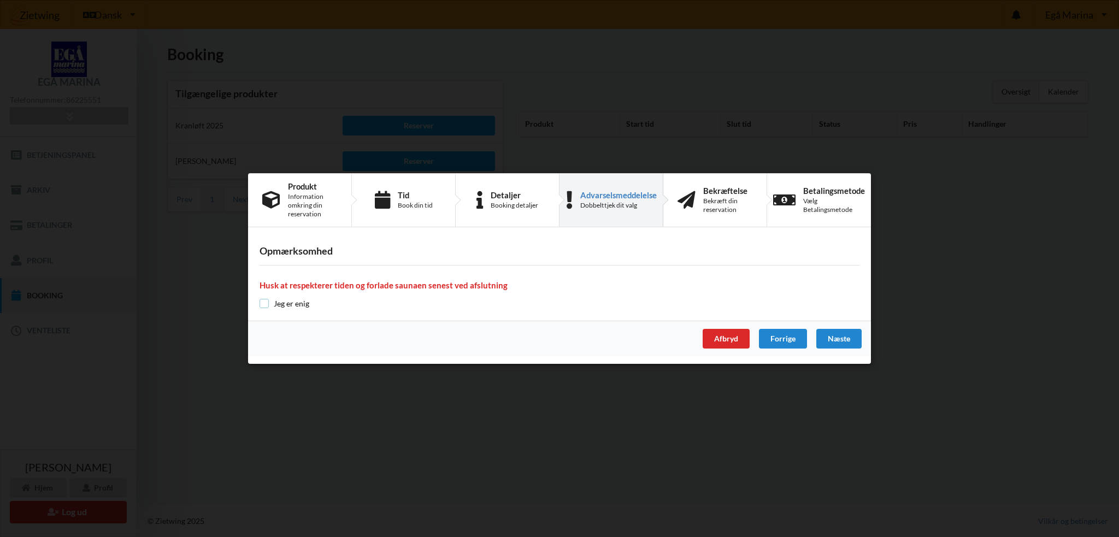
click at [265, 301] on input "checkbox" at bounding box center [264, 303] width 9 height 9
checkbox input "true"
click at [840, 333] on div "Næste" at bounding box center [839, 339] width 45 height 20
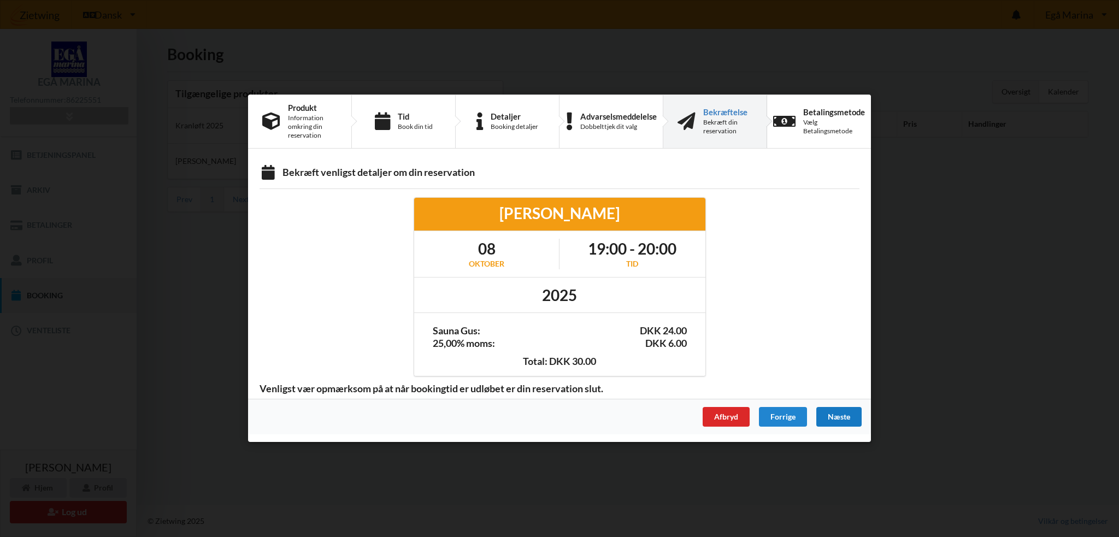
click at [834, 412] on div "Næste" at bounding box center [839, 418] width 45 height 20
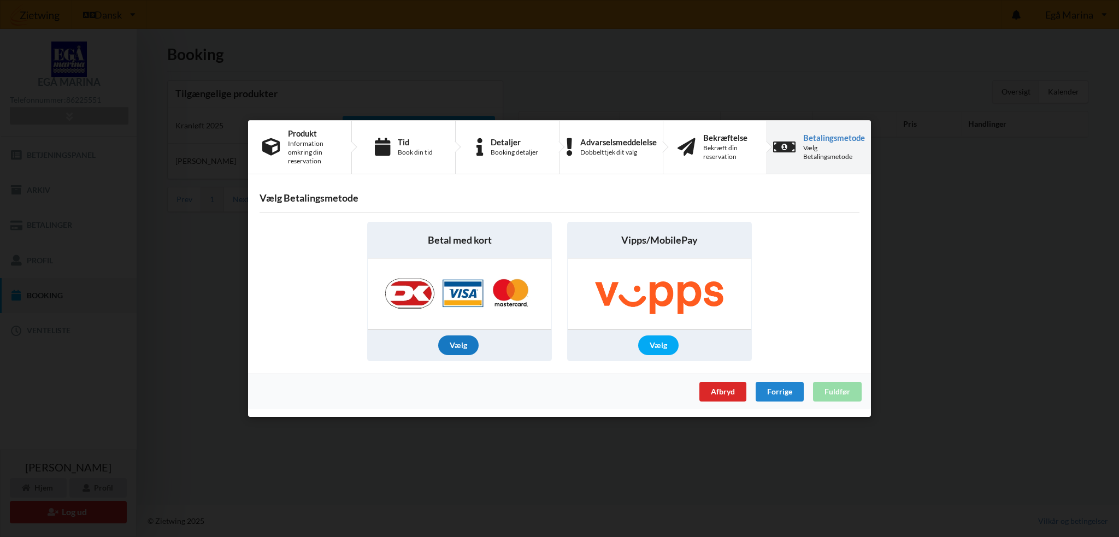
click at [464, 337] on div "Vælg" at bounding box center [458, 346] width 40 height 20
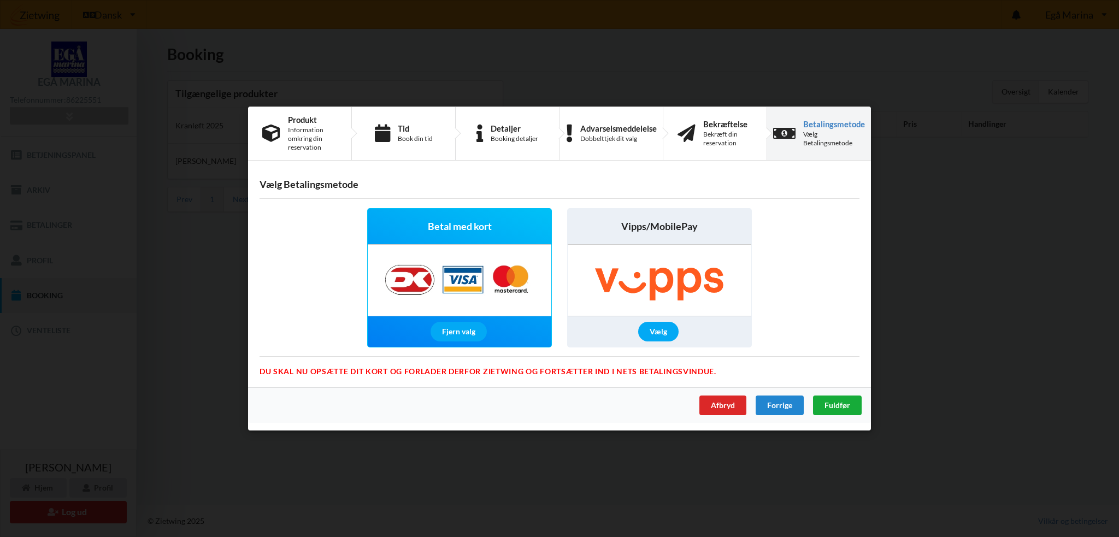
click at [847, 404] on span "Fuldfør" at bounding box center [838, 405] width 26 height 9
click at [464, 325] on div "Fjern valg" at bounding box center [459, 332] width 56 height 20
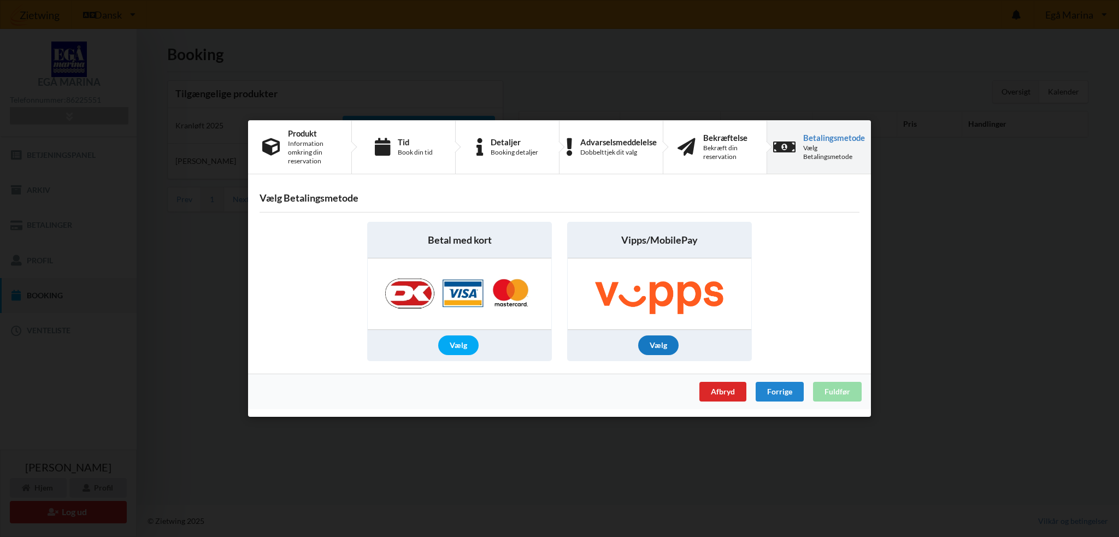
click at [668, 339] on div "Vælg" at bounding box center [658, 346] width 40 height 20
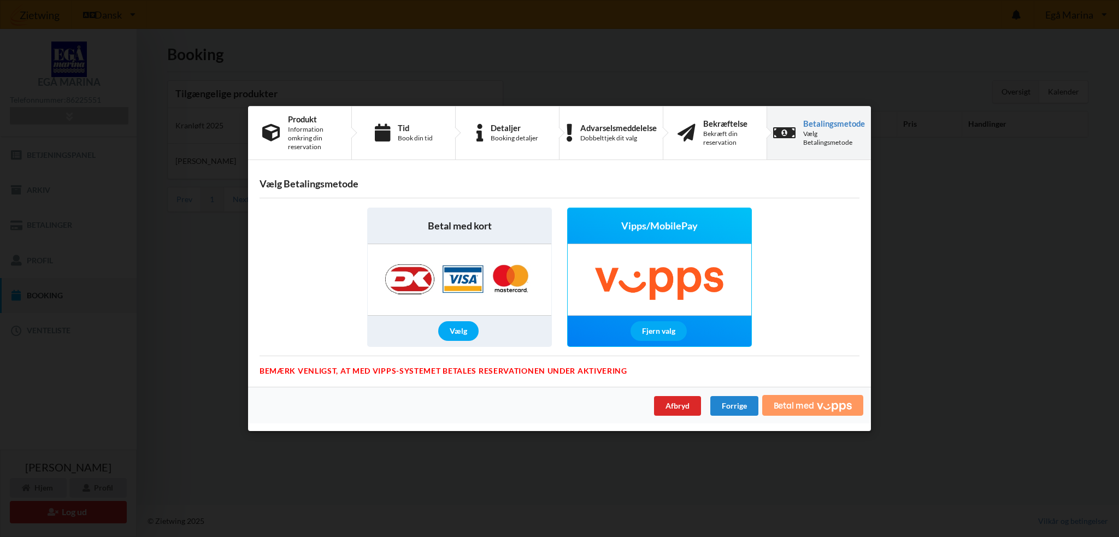
click at [790, 408] on span "Betal med" at bounding box center [794, 405] width 40 height 9
click at [681, 402] on div "Afbryd" at bounding box center [677, 406] width 47 height 20
